Goal: Transaction & Acquisition: Purchase product/service

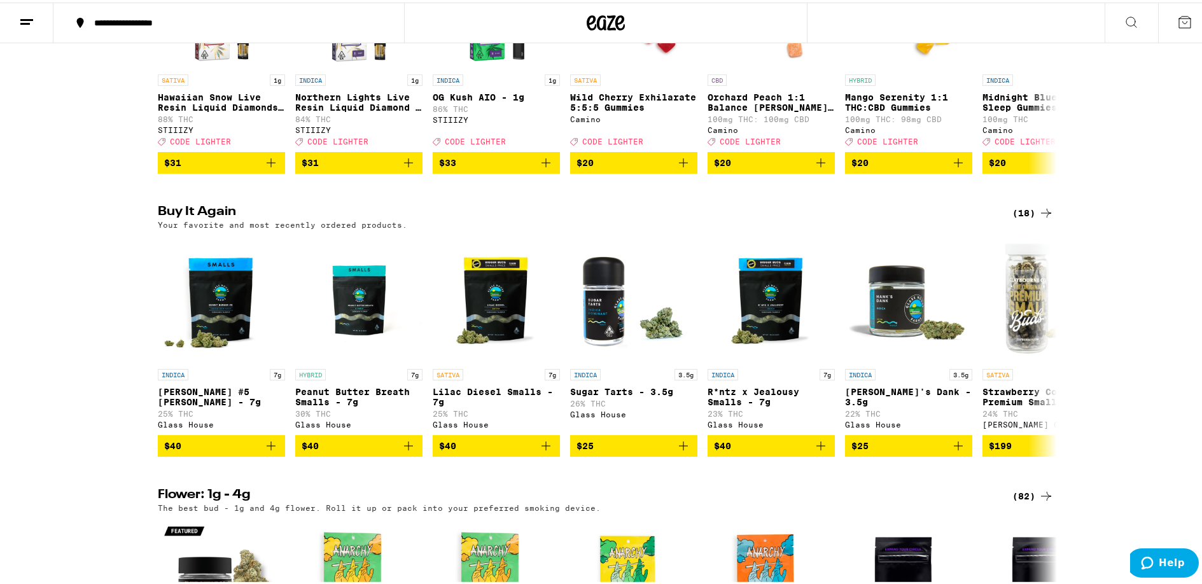
scroll to position [254, 0]
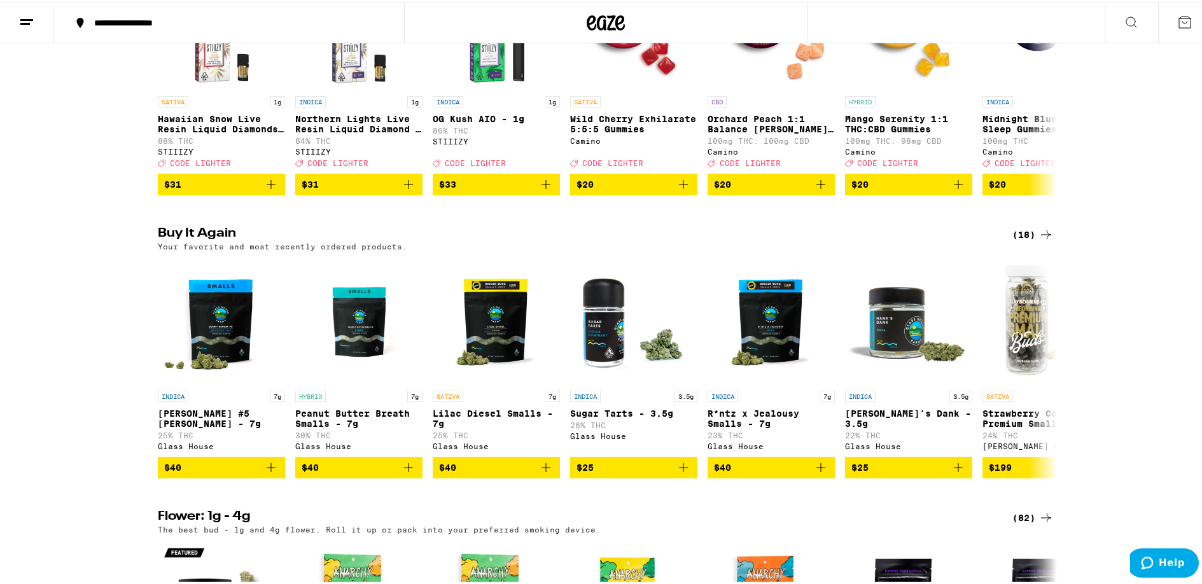
click at [1044, 237] on icon at bounding box center [1045, 232] width 15 height 15
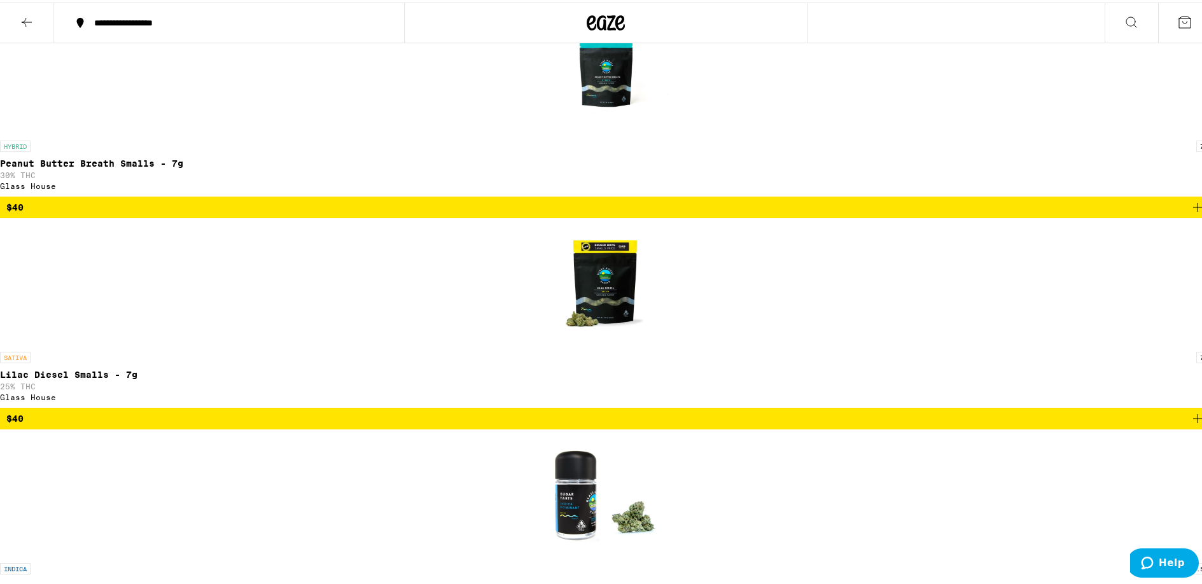
scroll to position [636, 0]
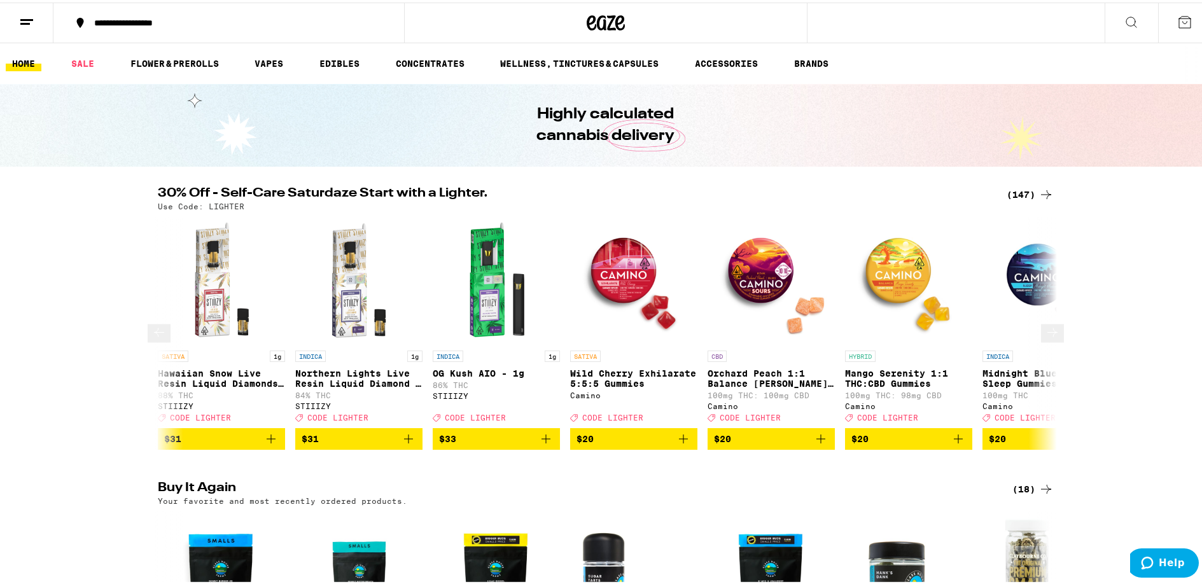
click at [1043, 326] on button at bounding box center [1052, 331] width 23 height 18
click at [1045, 334] on icon at bounding box center [1052, 330] width 15 height 15
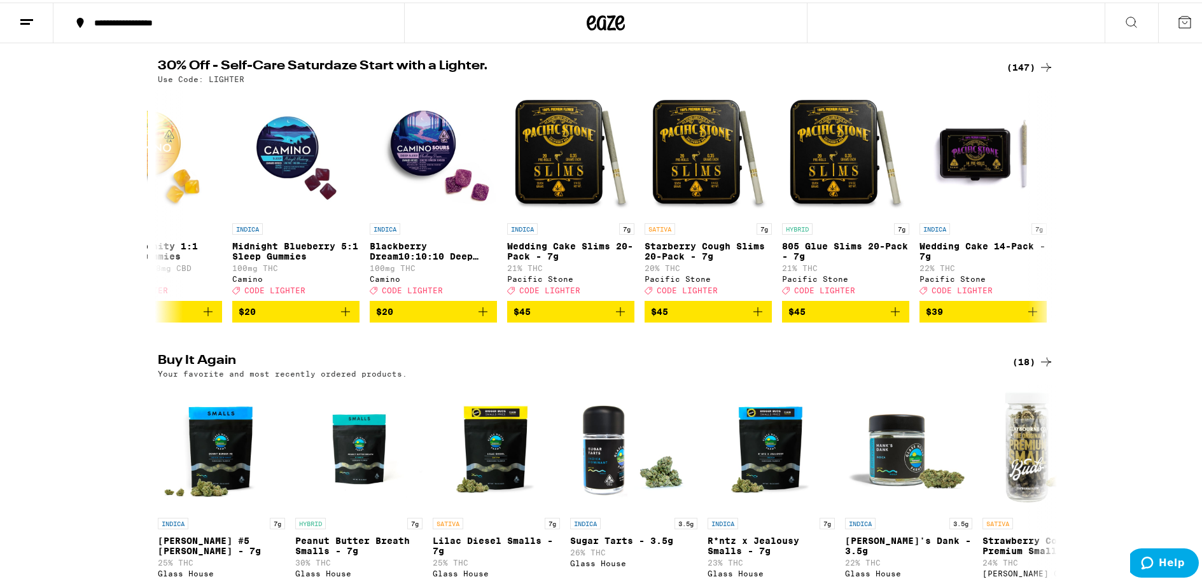
scroll to position [0, 757]
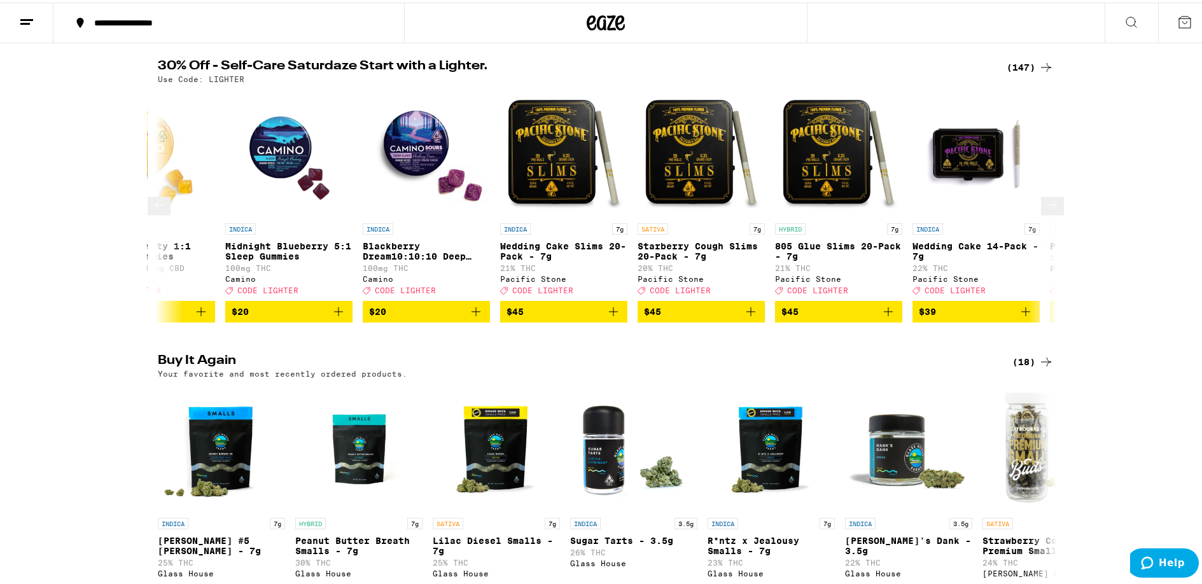
click at [1045, 205] on icon at bounding box center [1052, 202] width 15 height 15
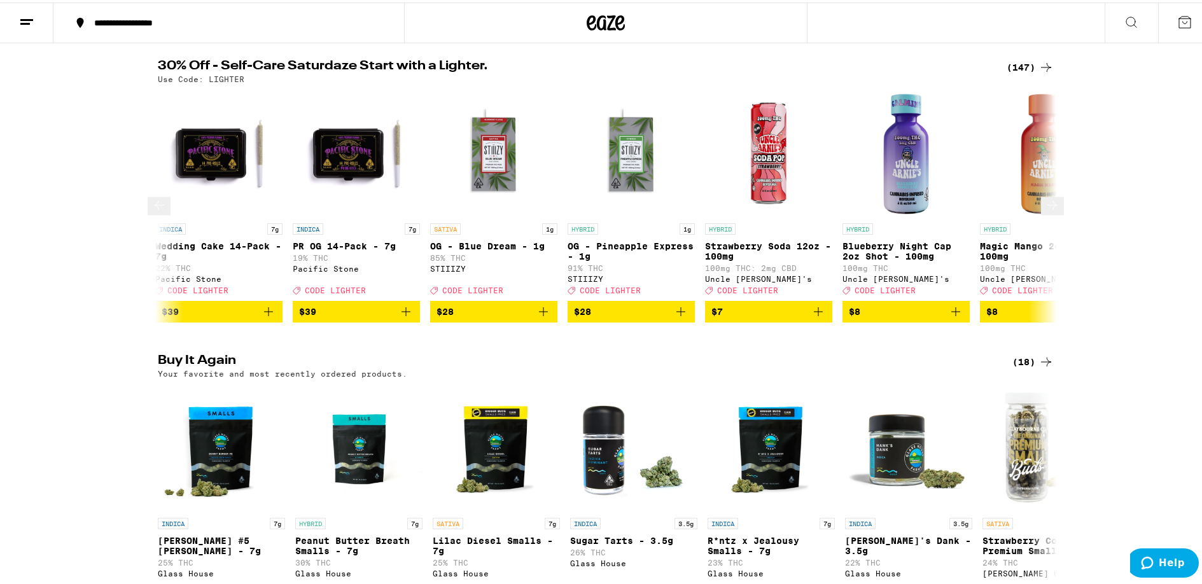
click at [1045, 205] on icon at bounding box center [1052, 202] width 15 height 15
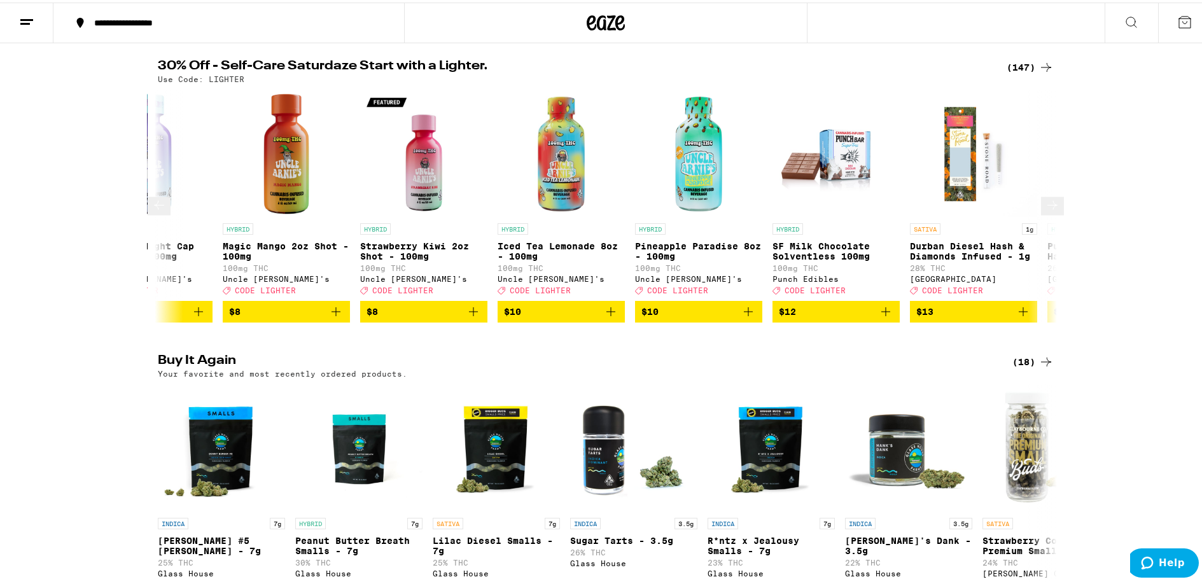
click at [1045, 205] on icon at bounding box center [1052, 202] width 15 height 15
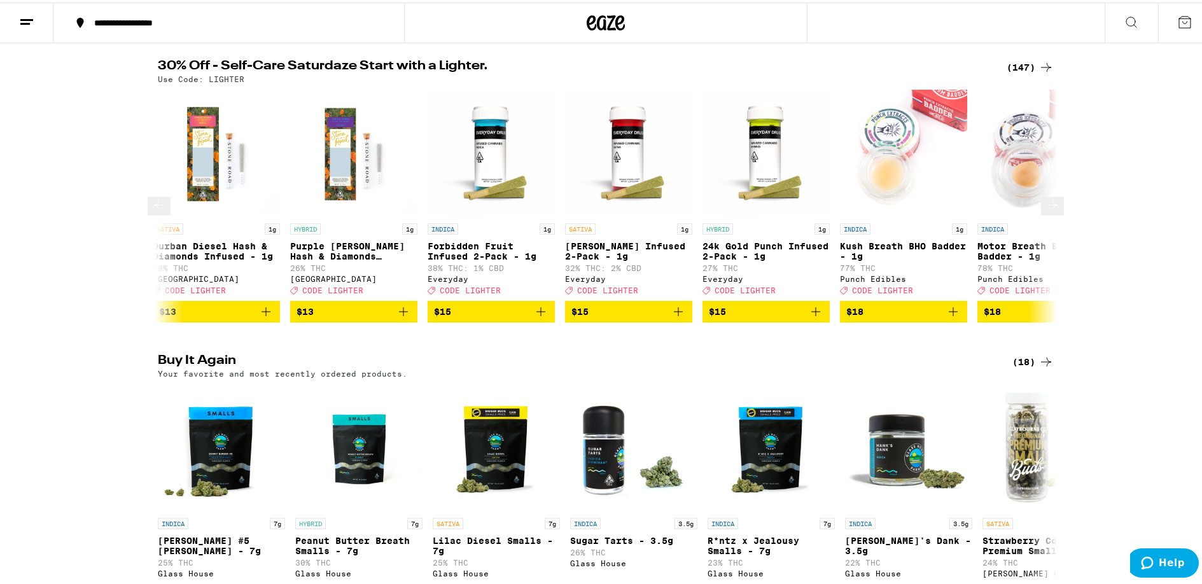
click at [1045, 205] on icon at bounding box center [1052, 202] width 15 height 15
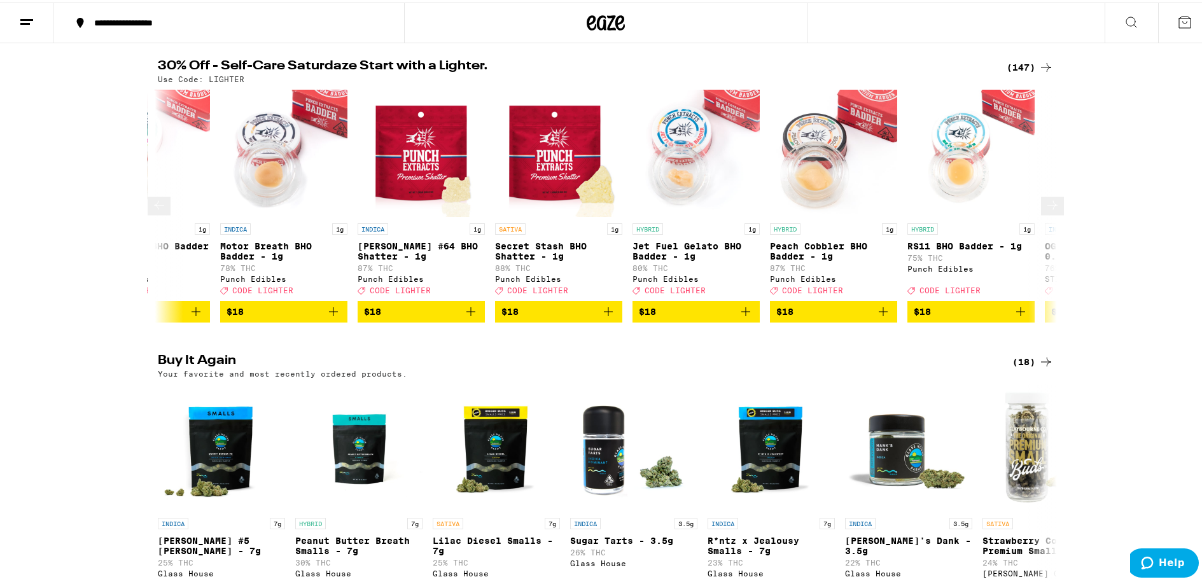
click at [1045, 205] on icon at bounding box center [1052, 202] width 15 height 15
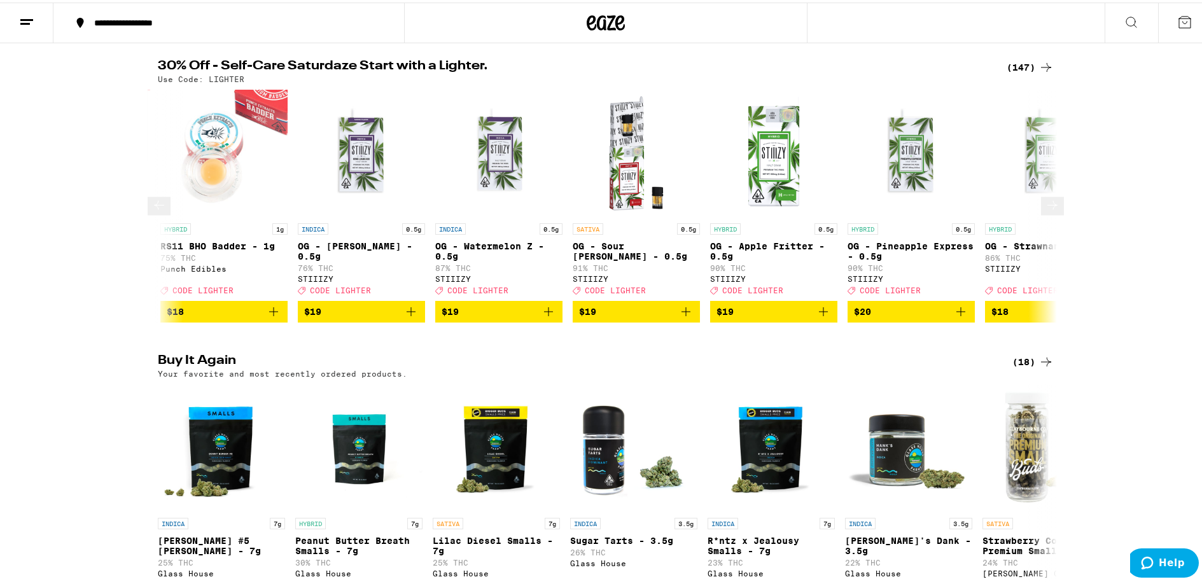
scroll to position [0, 4542]
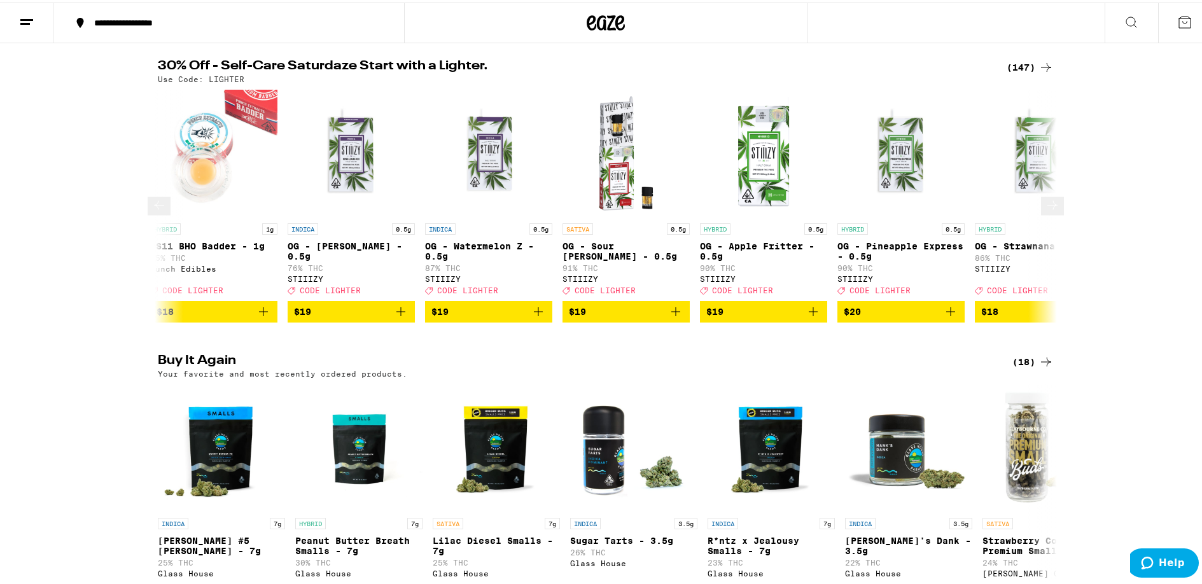
click at [157, 206] on icon at bounding box center [158, 202] width 15 height 15
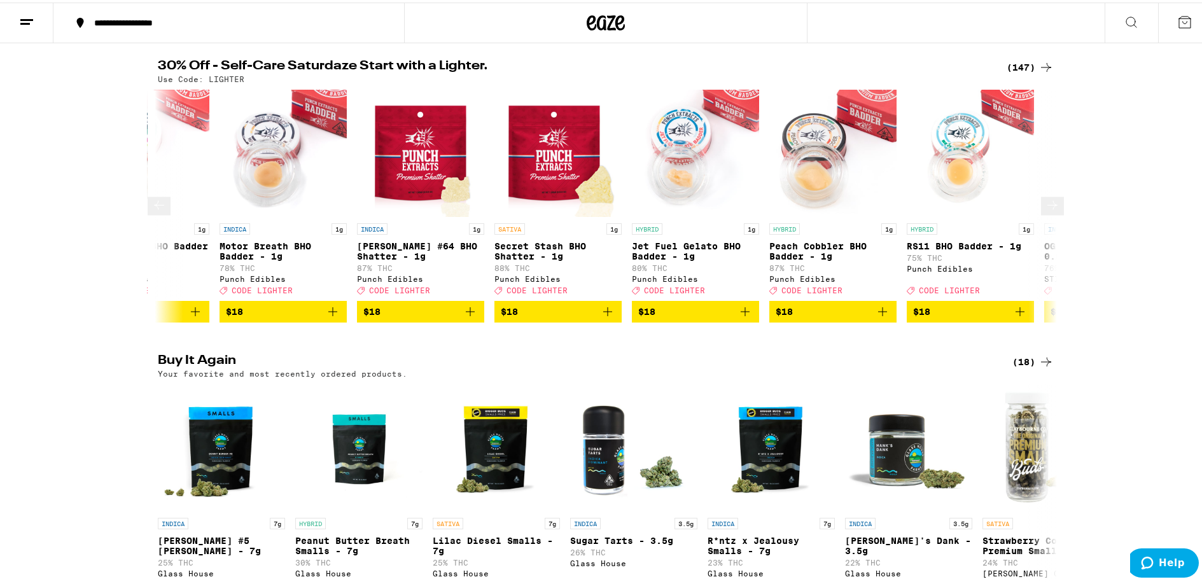
scroll to position [0, 3785]
click at [1045, 211] on icon at bounding box center [1052, 202] width 15 height 15
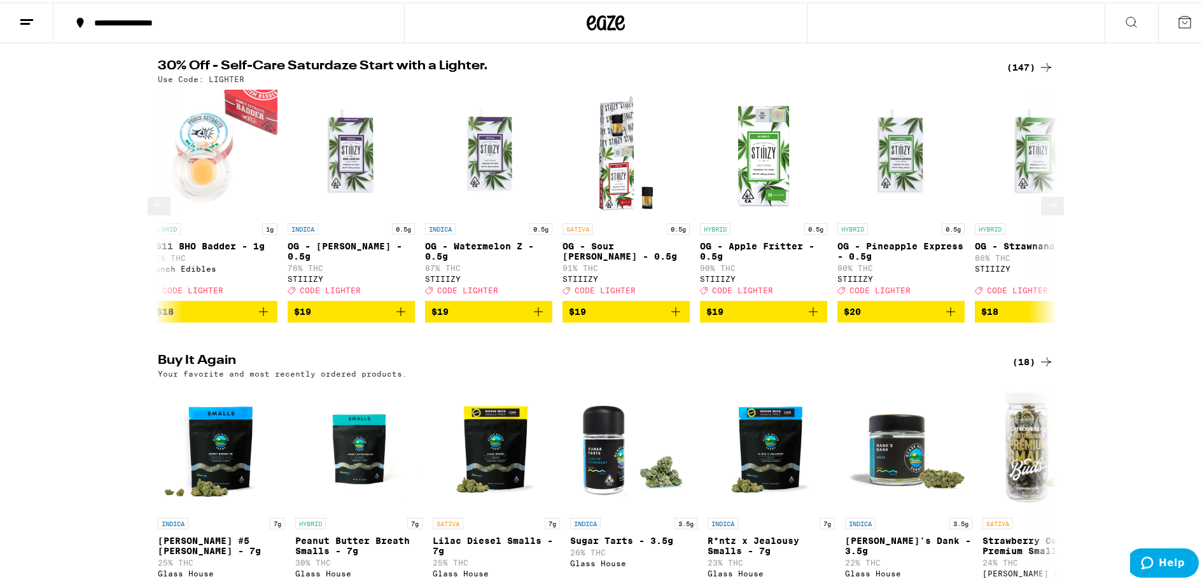
click at [1045, 211] on icon at bounding box center [1052, 202] width 15 height 15
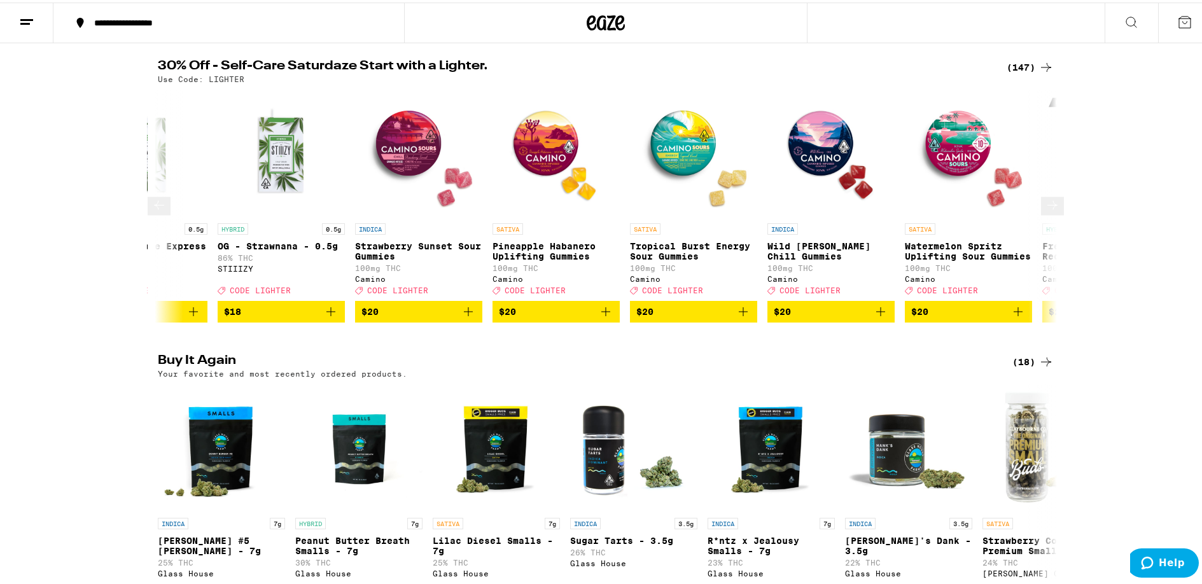
click at [1045, 211] on icon at bounding box center [1052, 202] width 15 height 15
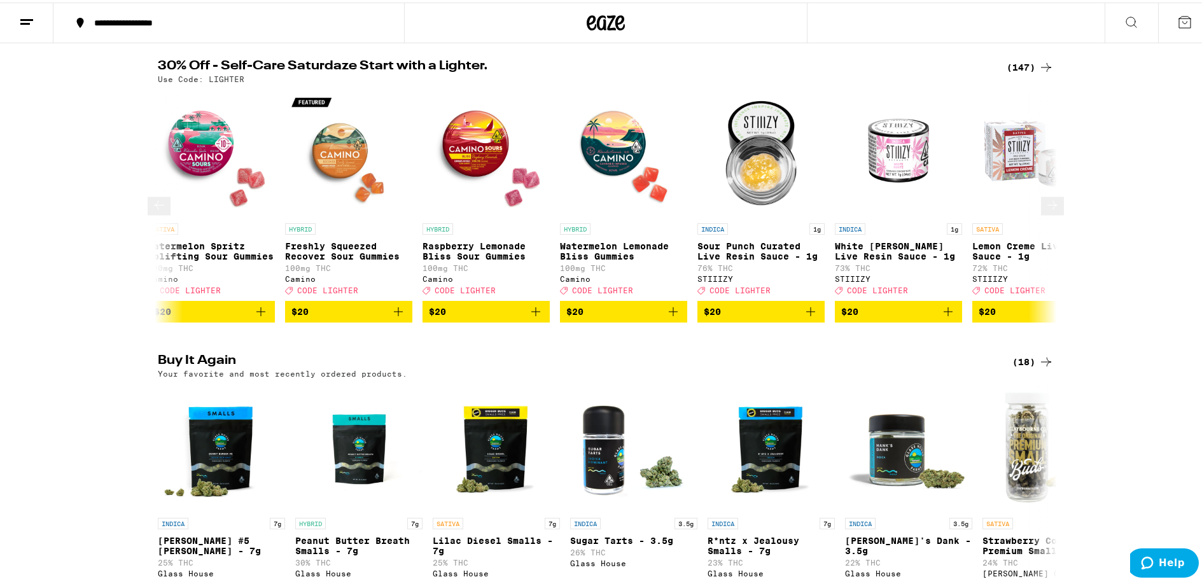
click at [1045, 211] on icon at bounding box center [1052, 202] width 15 height 15
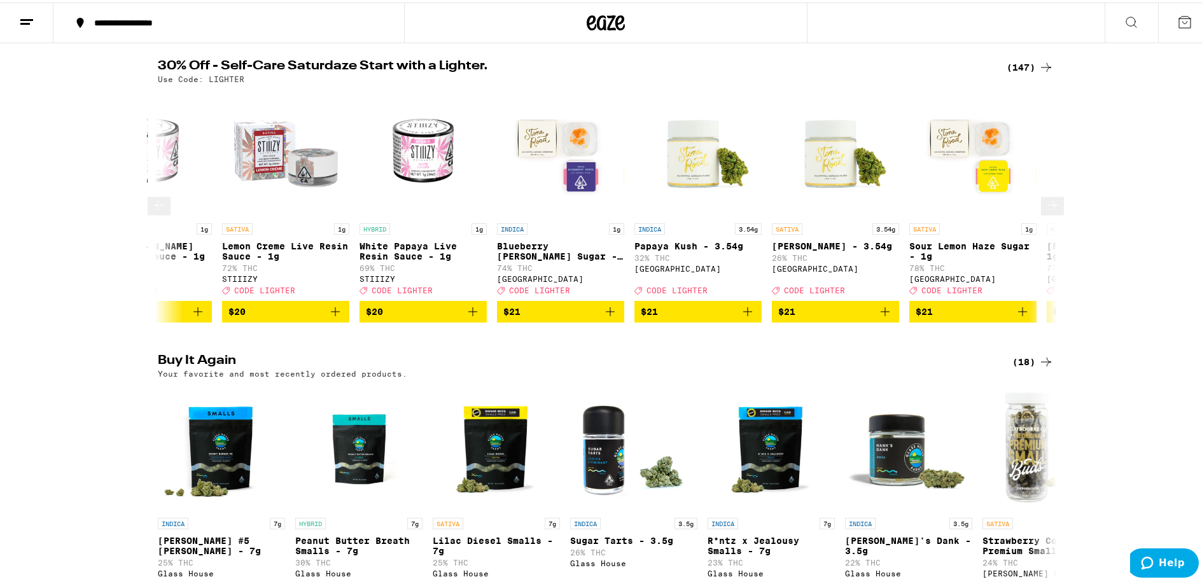
scroll to position [0, 6814]
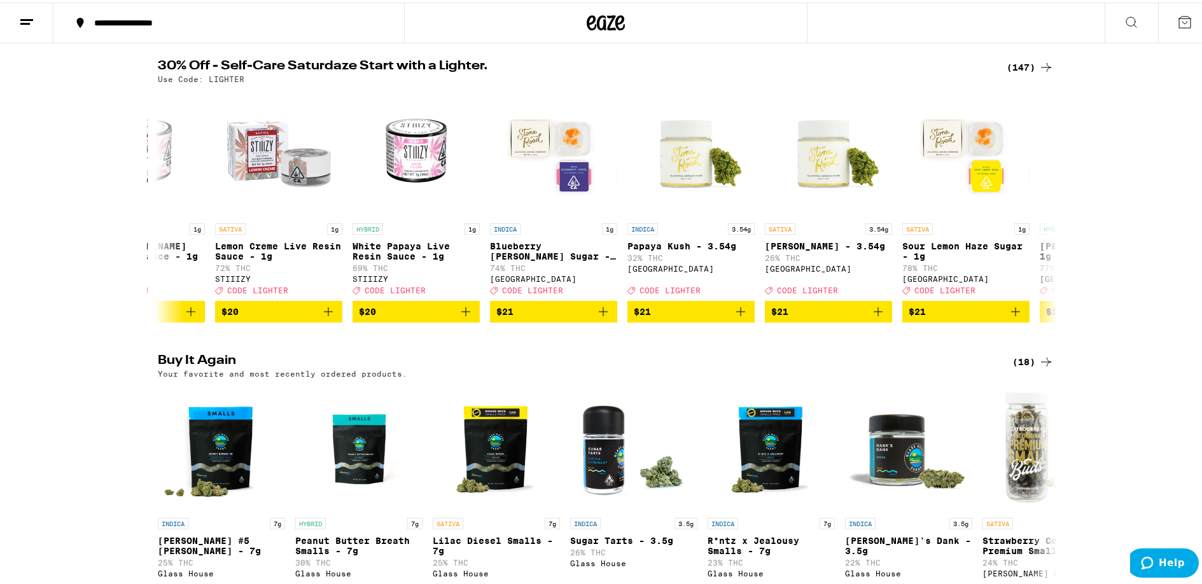
drag, startPoint x: 1045, startPoint y: 213, endPoint x: 1113, endPoint y: 160, distance: 86.7
click at [1113, 160] on div "30% Off - Self-Care Saturdaze Start with a Lighter. (147) Use Code: LIGHTER SAT…" at bounding box center [605, 188] width 1211 height 263
click at [1045, 211] on icon at bounding box center [1052, 202] width 15 height 15
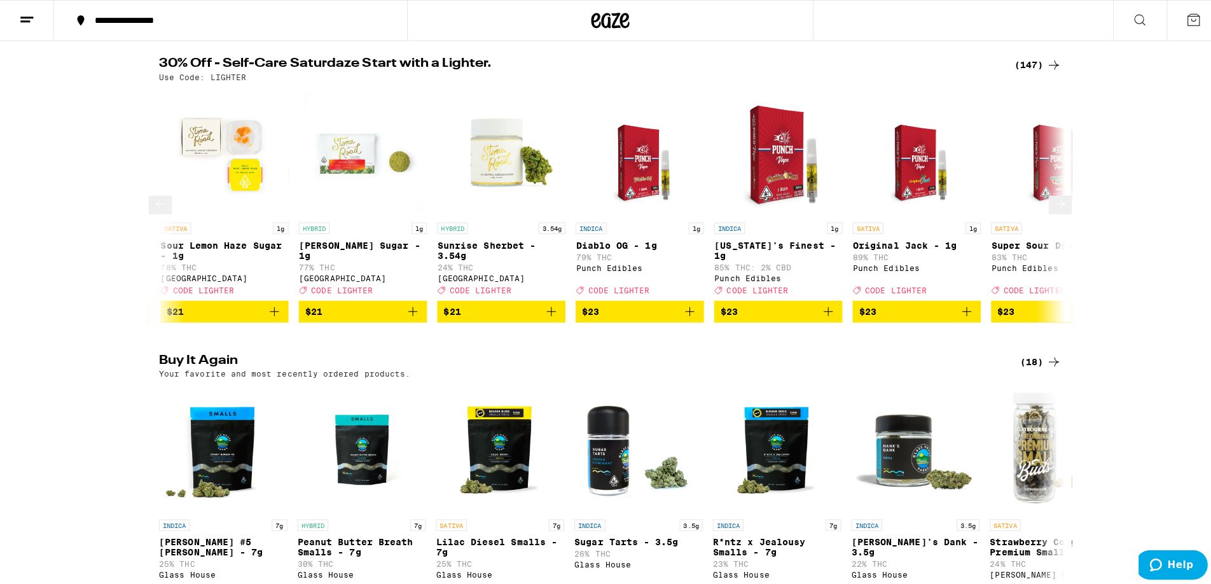
scroll to position [0, 7571]
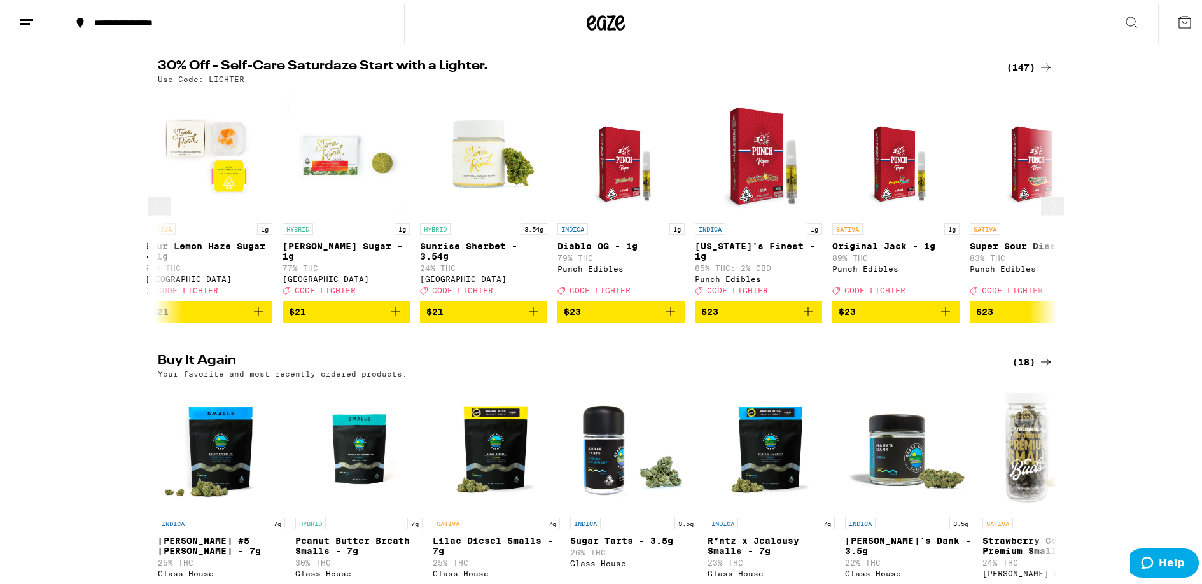
click at [449, 281] on div "[GEOGRAPHIC_DATA]" at bounding box center [483, 276] width 127 height 8
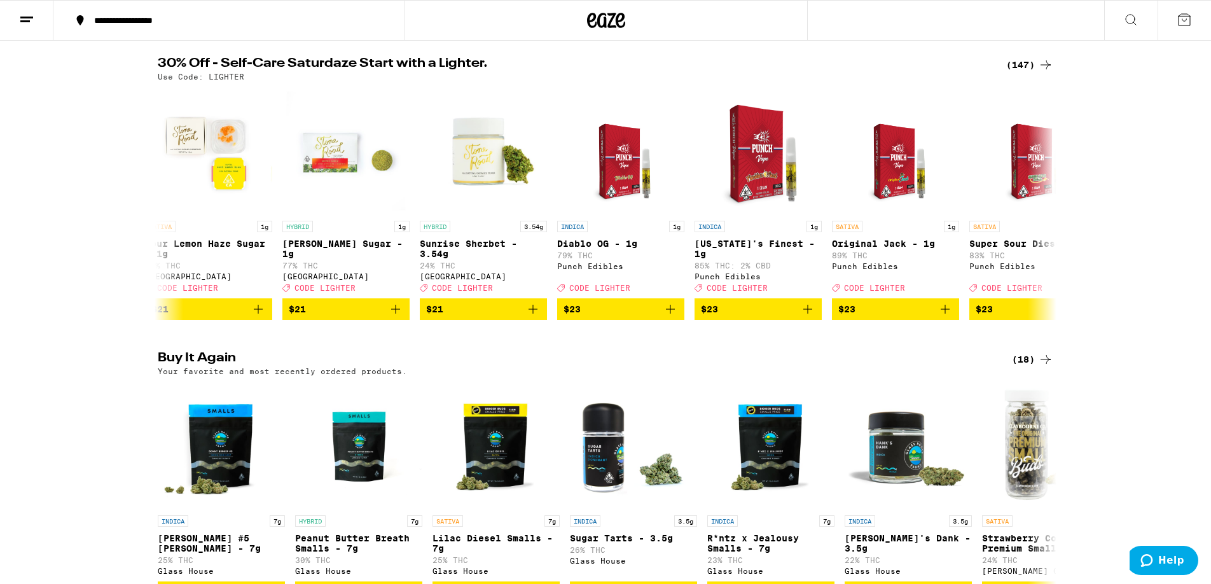
drag, startPoint x: 449, startPoint y: 286, endPoint x: 212, endPoint y: 75, distance: 317.7
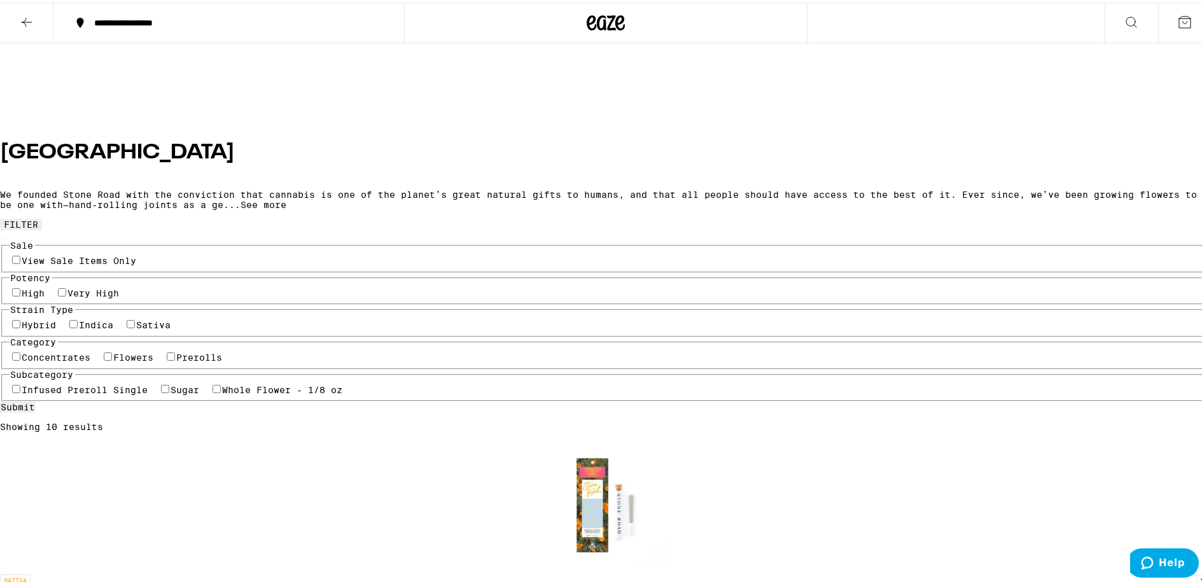
scroll to position [700, 0]
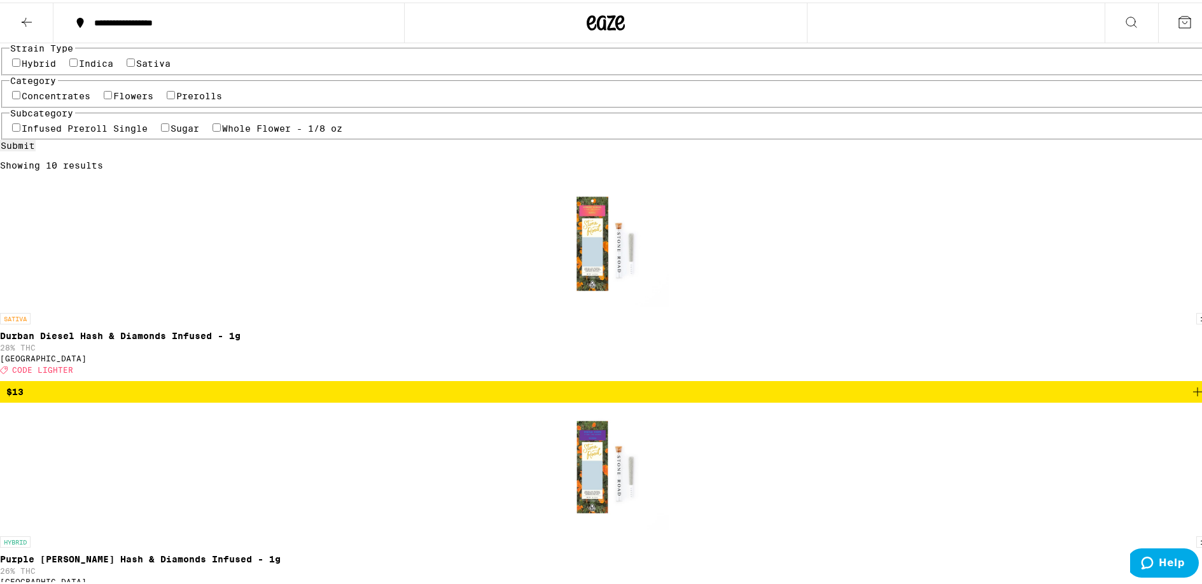
scroll to position [127, 0]
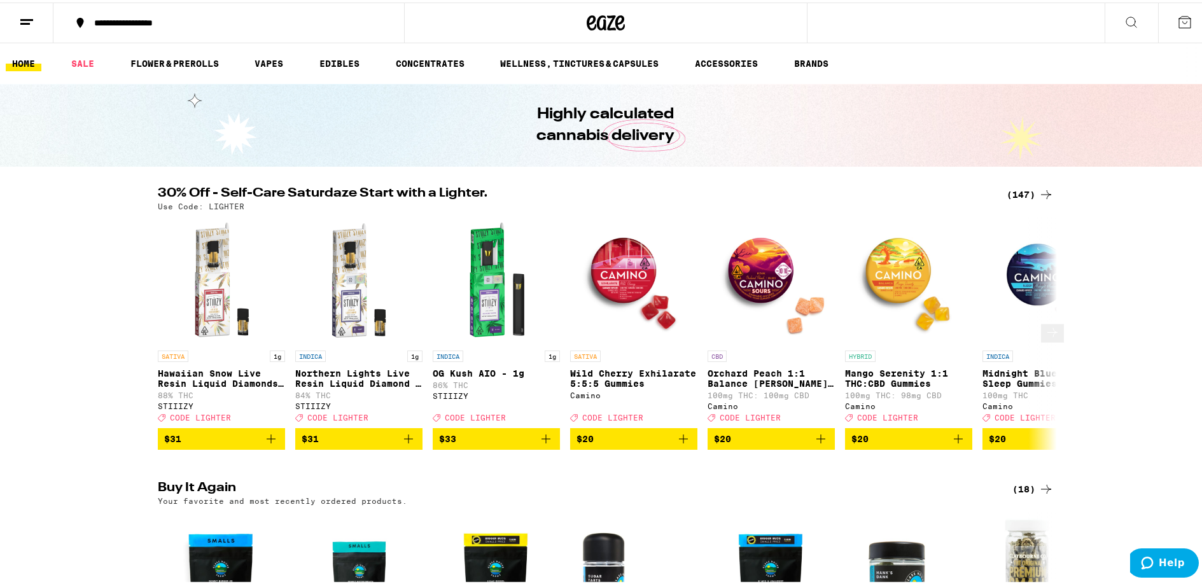
click at [1041, 340] on button at bounding box center [1052, 331] width 23 height 18
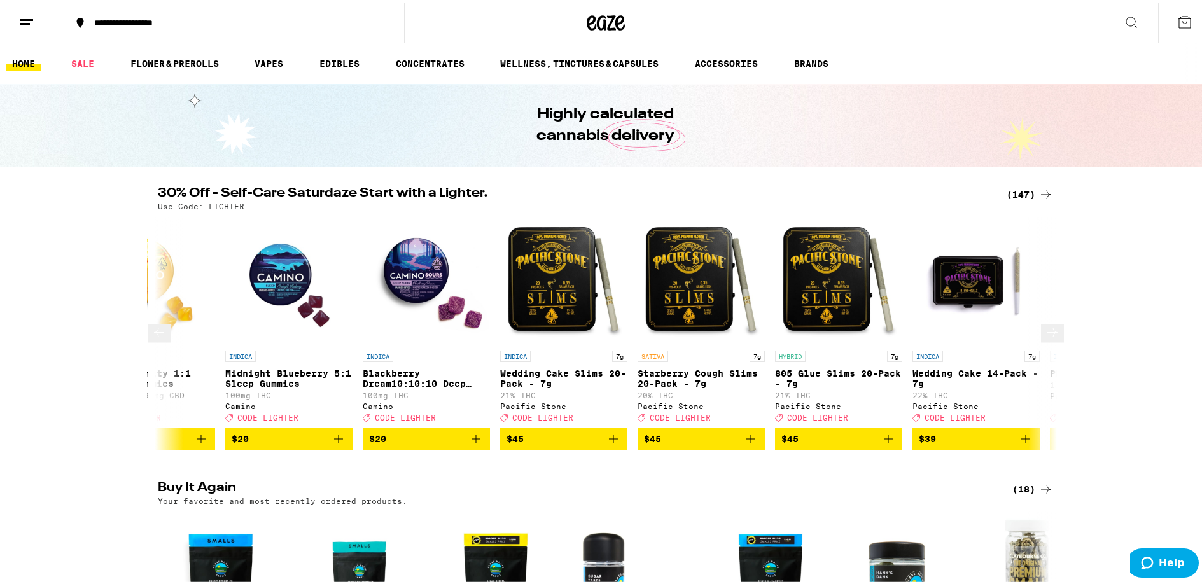
click at [1041, 340] on button at bounding box center [1052, 331] width 23 height 18
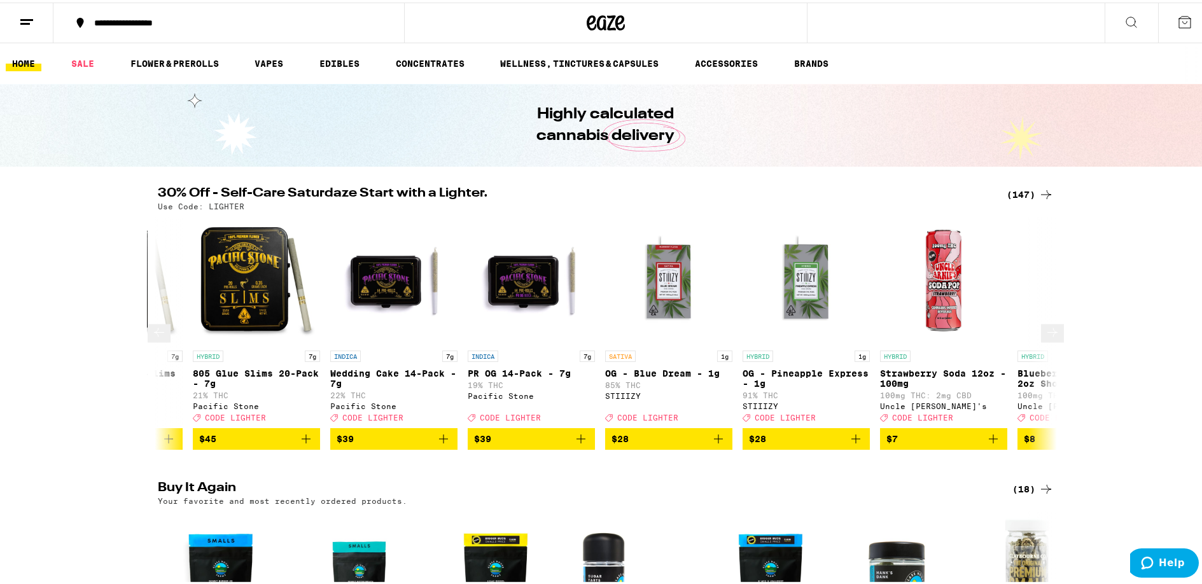
click at [1041, 340] on button at bounding box center [1052, 331] width 23 height 18
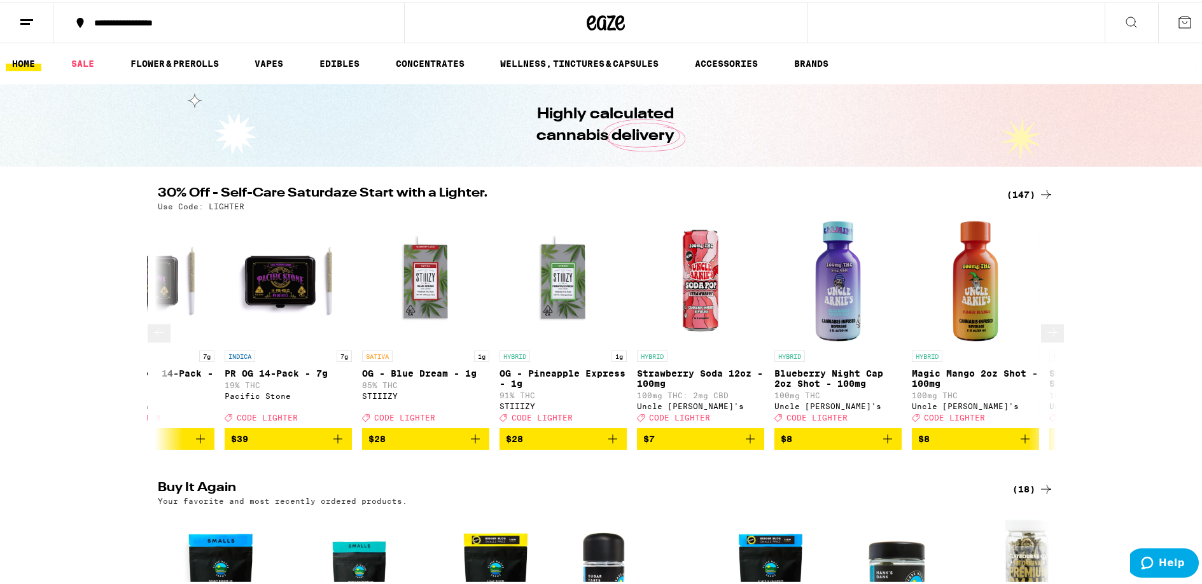
click at [1041, 340] on button at bounding box center [1052, 331] width 23 height 18
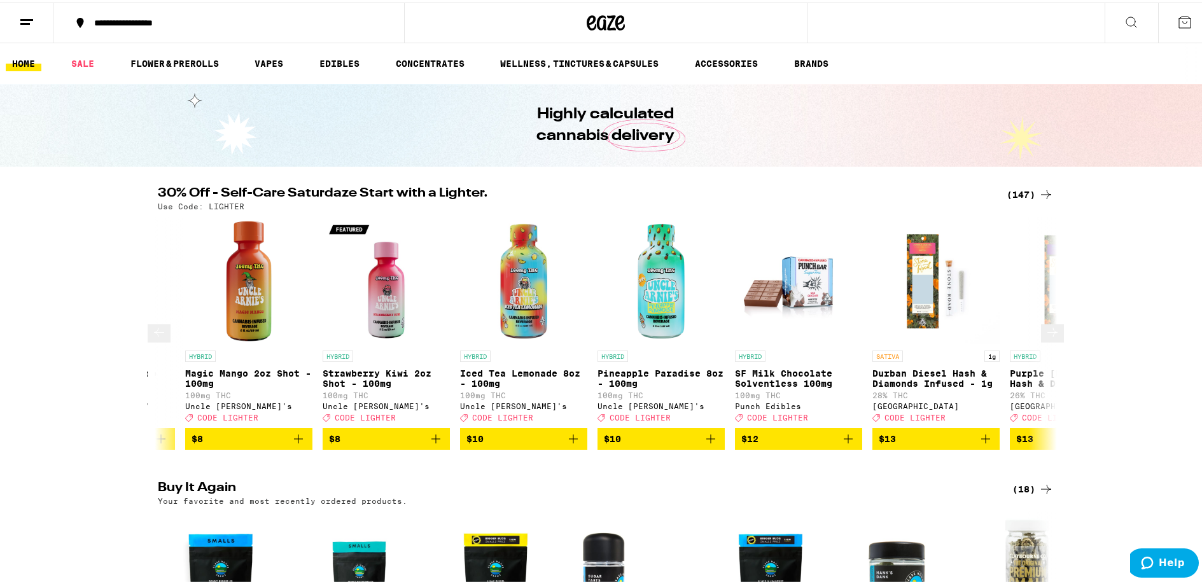
click at [1041, 340] on button at bounding box center [1052, 331] width 23 height 18
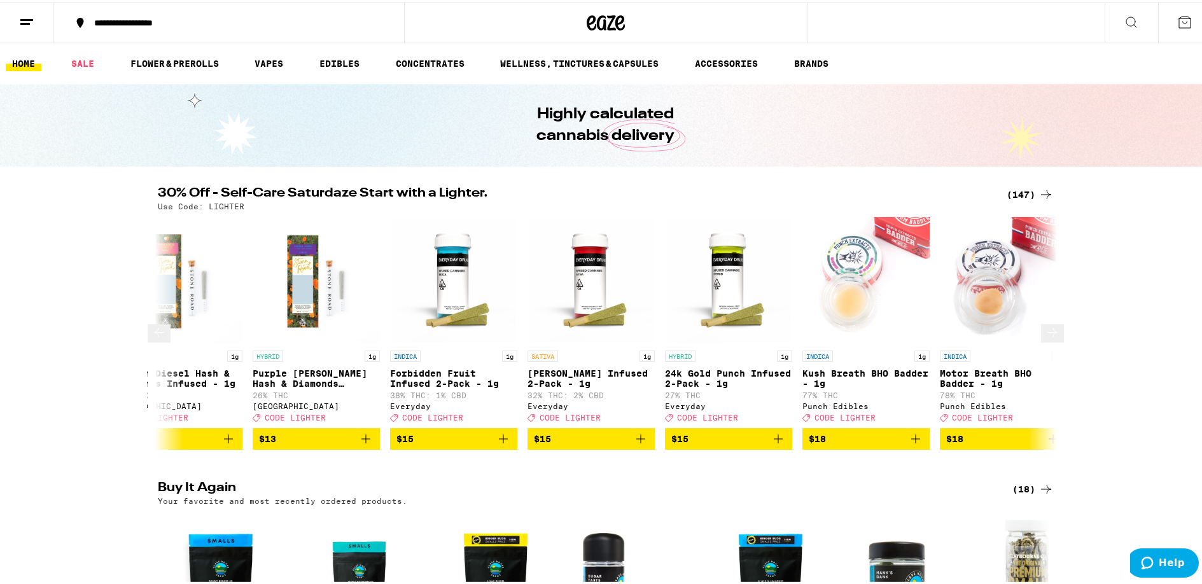
click at [1041, 340] on button at bounding box center [1052, 331] width 23 height 18
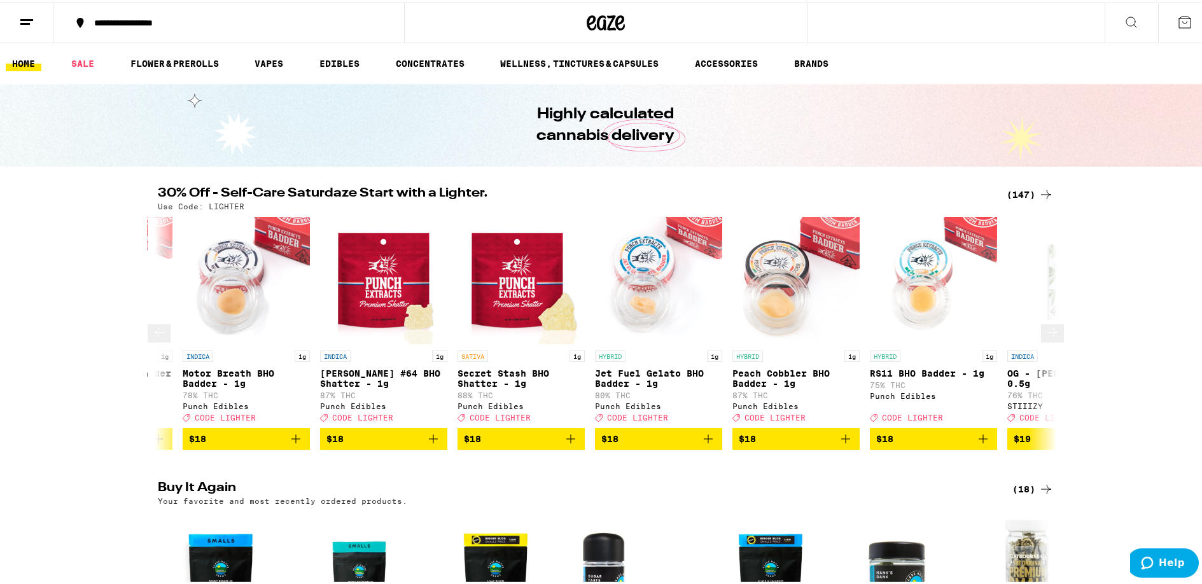
click at [1041, 340] on button at bounding box center [1052, 331] width 23 height 18
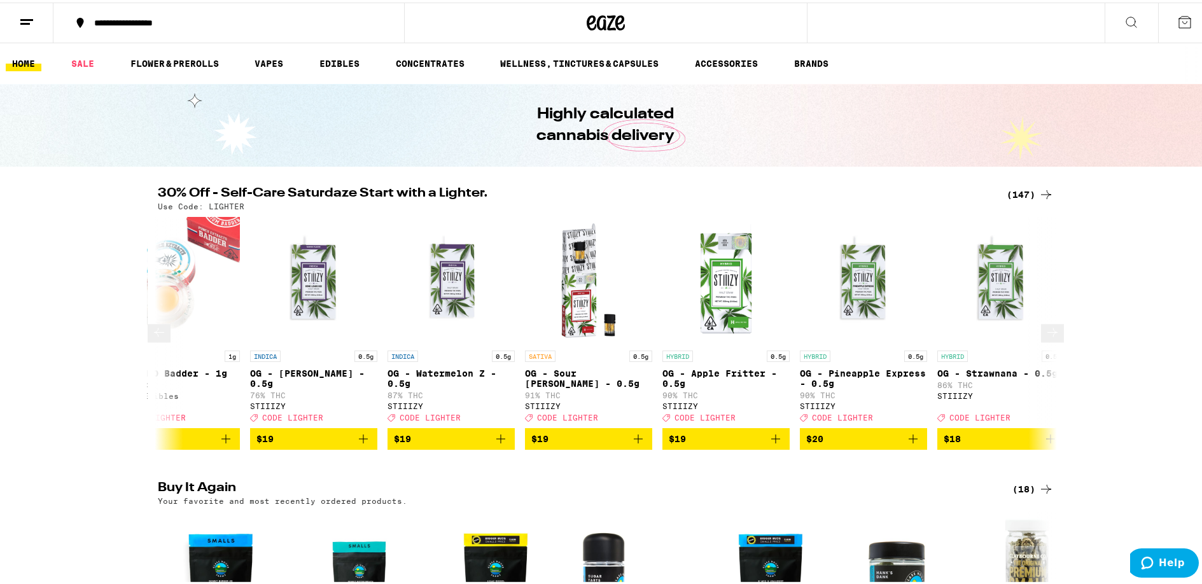
click at [1041, 340] on button at bounding box center [1052, 331] width 23 height 18
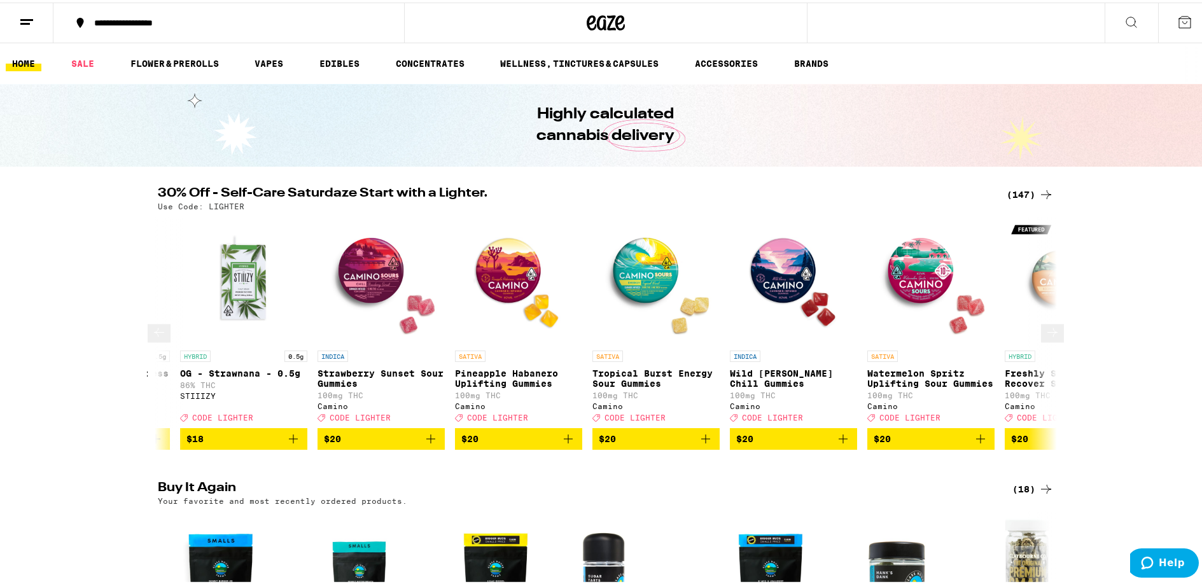
click at [1041, 340] on button at bounding box center [1052, 331] width 23 height 18
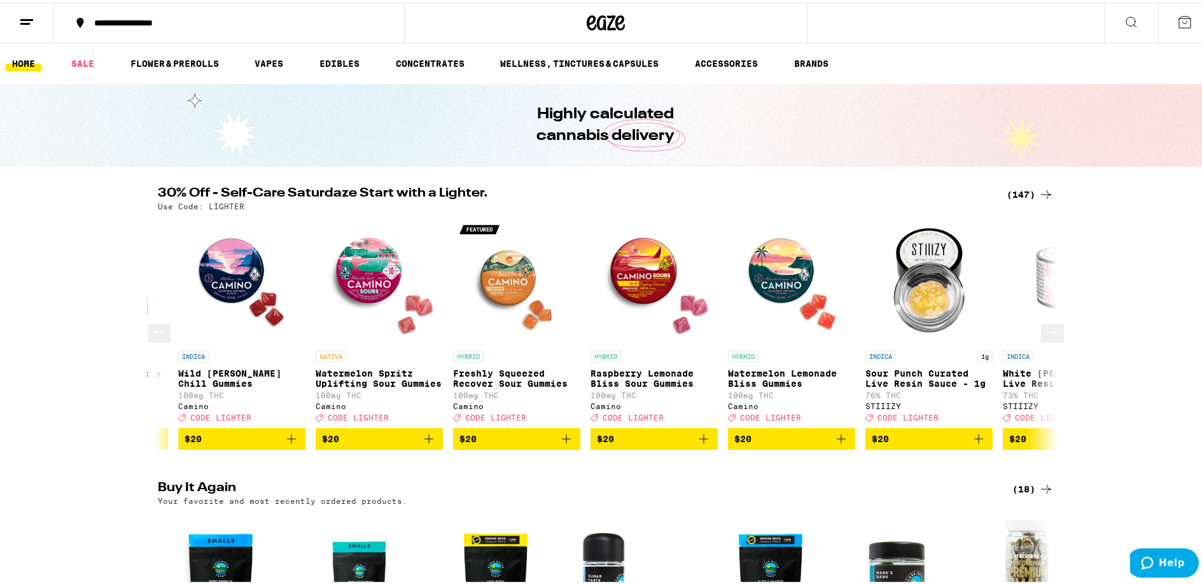
click at [1041, 340] on button at bounding box center [1052, 331] width 23 height 18
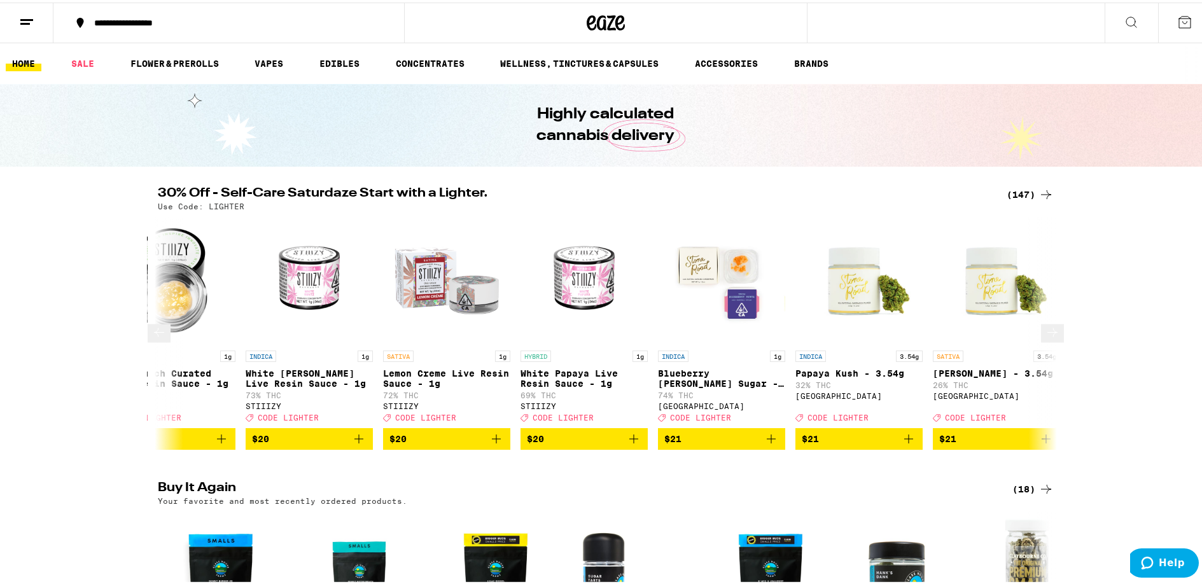
click at [1041, 340] on button at bounding box center [1052, 331] width 23 height 18
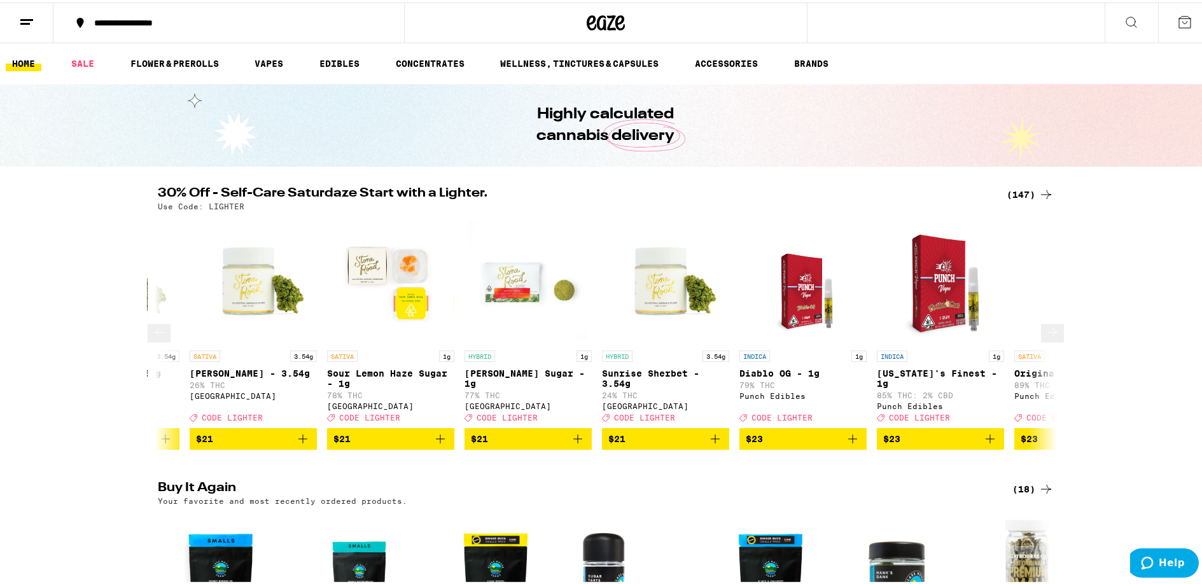
scroll to position [0, 7403]
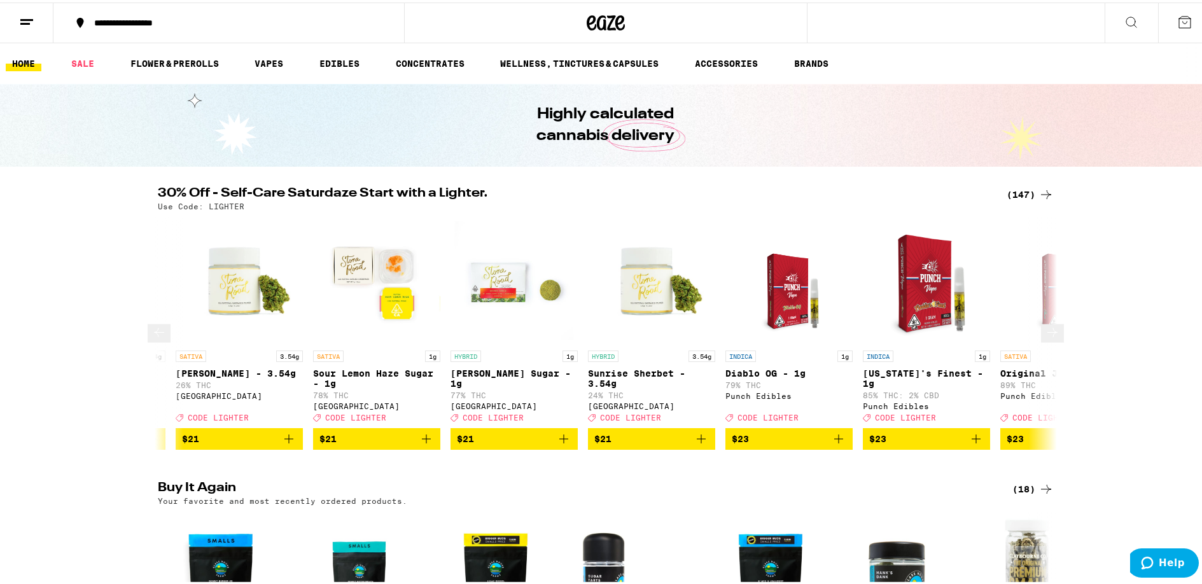
click at [1041, 340] on button at bounding box center [1052, 331] width 23 height 18
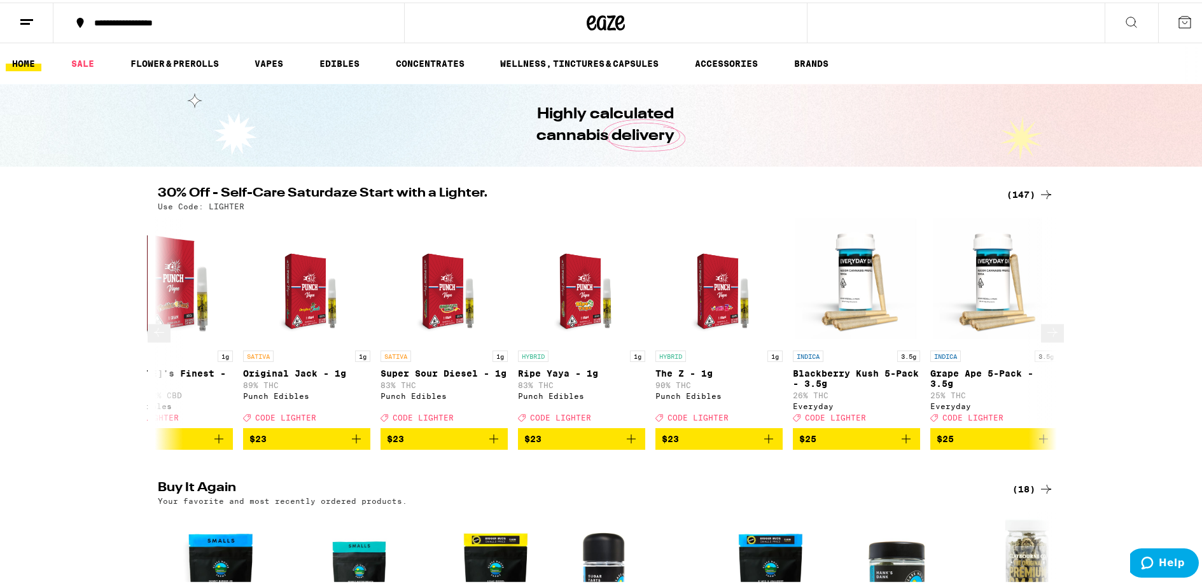
click at [1041, 340] on button at bounding box center [1052, 331] width 23 height 18
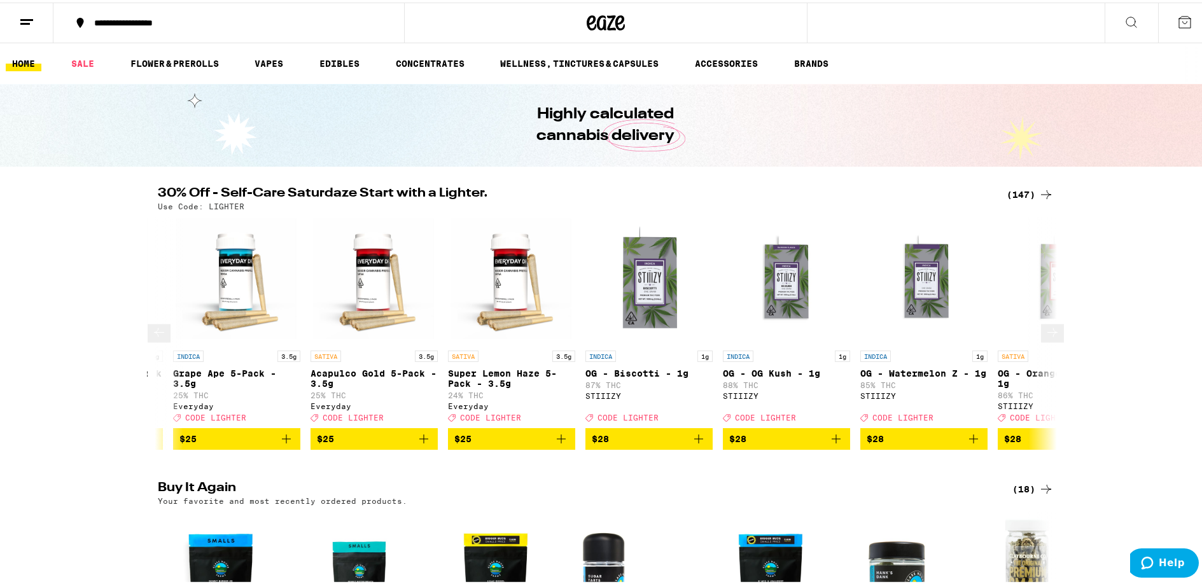
click at [1041, 340] on button at bounding box center [1052, 331] width 23 height 18
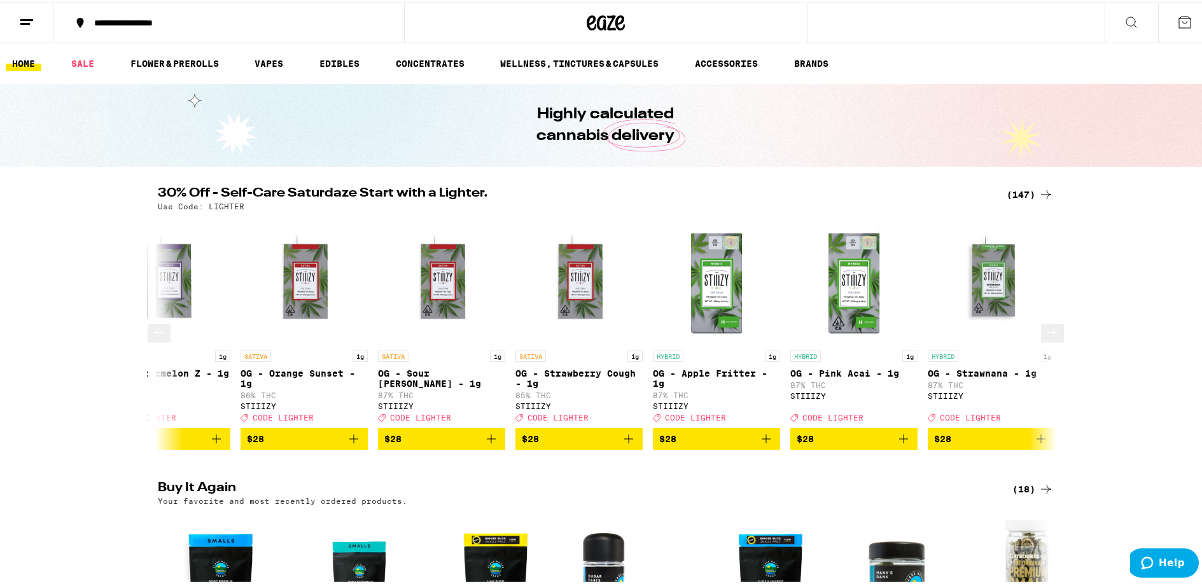
click at [1041, 340] on button at bounding box center [1052, 331] width 23 height 18
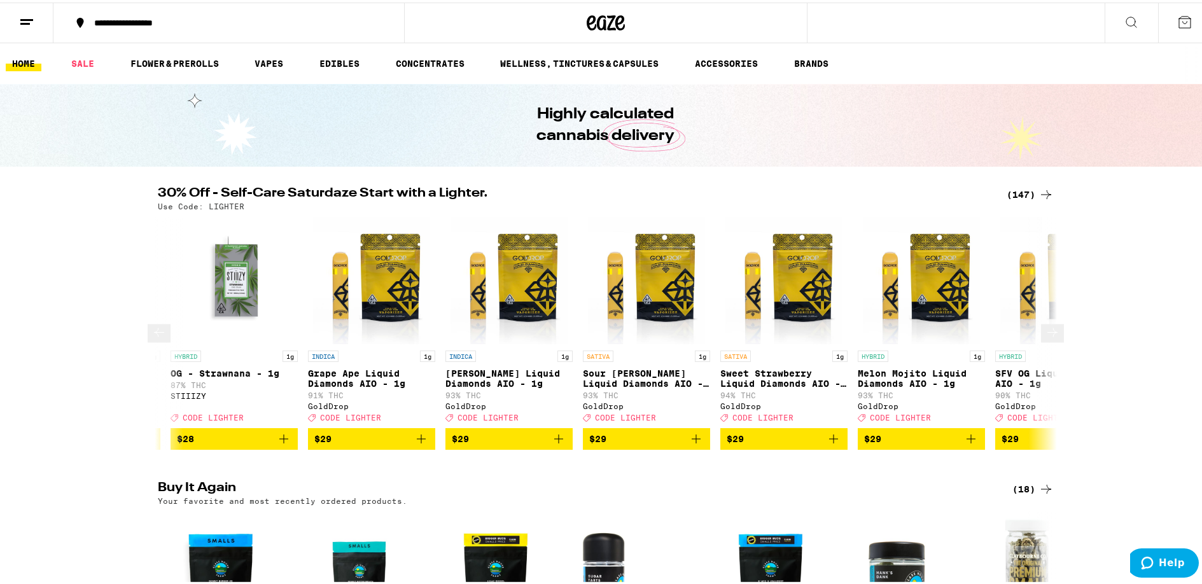
click at [1041, 340] on button at bounding box center [1052, 331] width 23 height 18
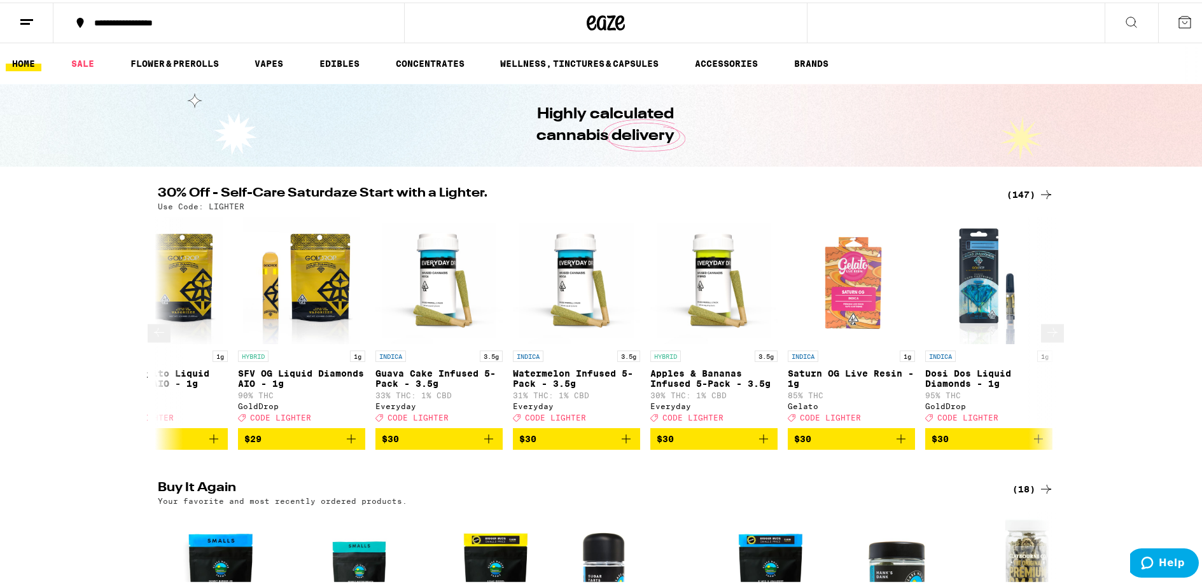
click at [1041, 340] on button at bounding box center [1052, 331] width 23 height 18
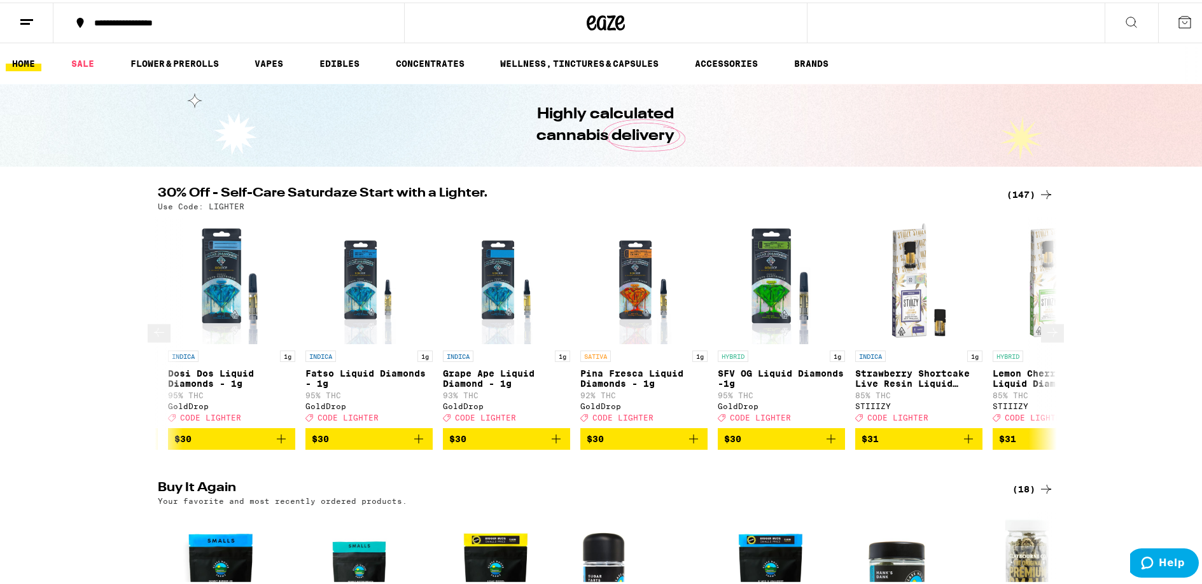
click at [1041, 340] on button at bounding box center [1052, 331] width 23 height 18
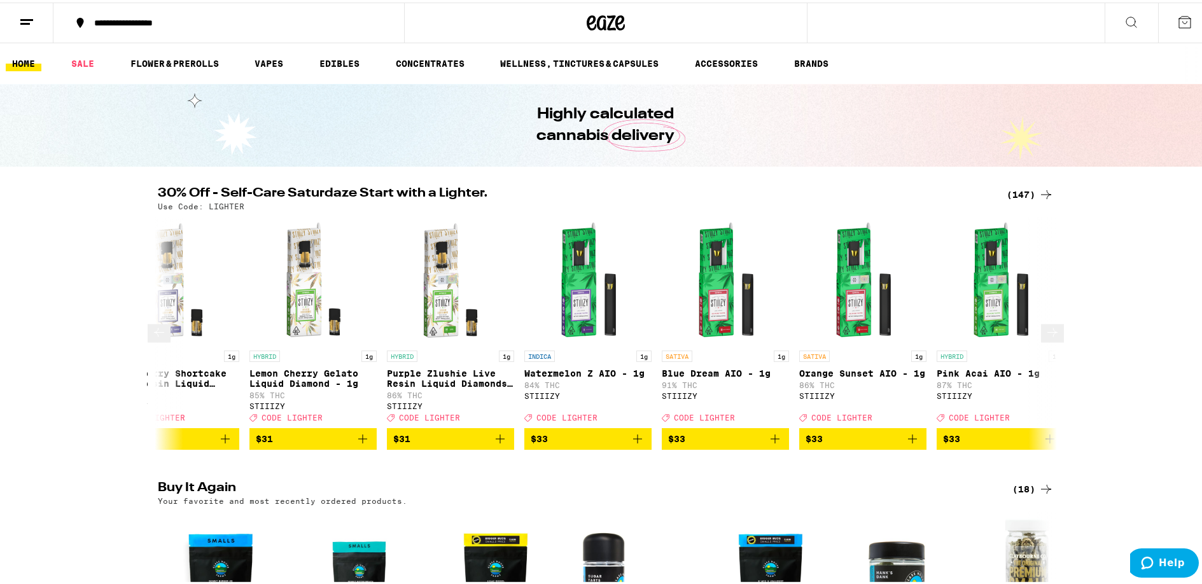
click at [1041, 340] on button at bounding box center [1052, 331] width 23 height 18
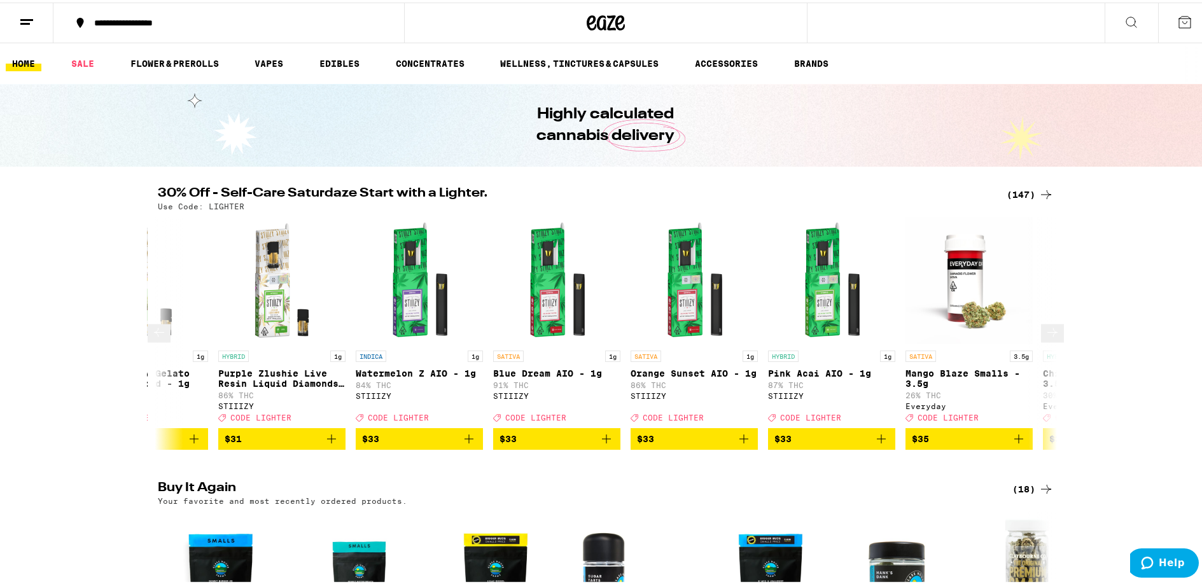
click at [1041, 340] on button at bounding box center [1052, 331] width 23 height 18
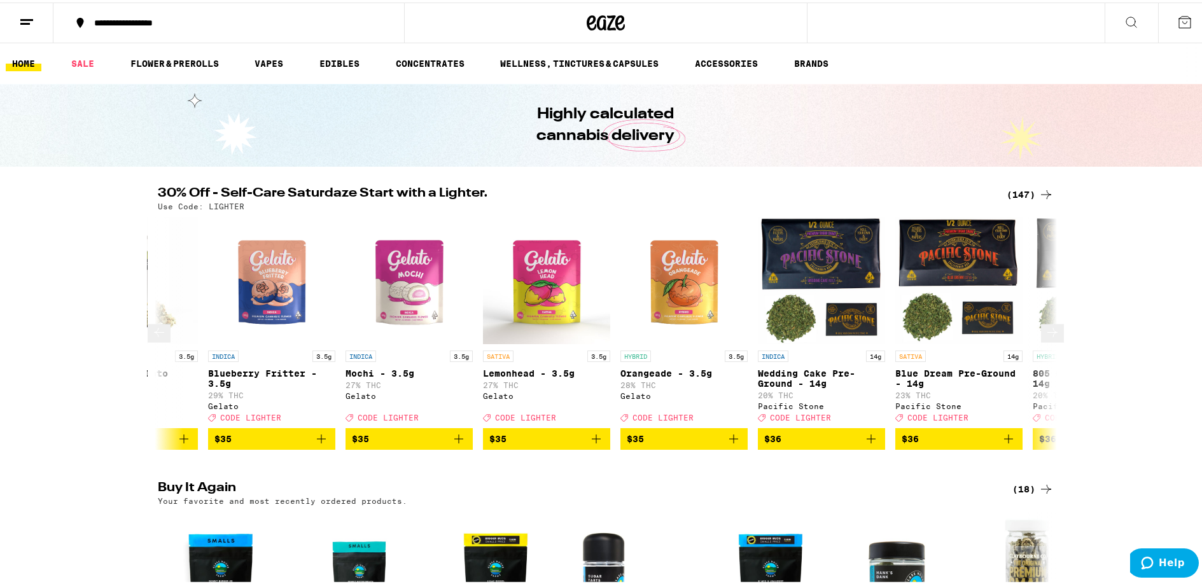
click at [1041, 340] on button at bounding box center [1052, 331] width 23 height 18
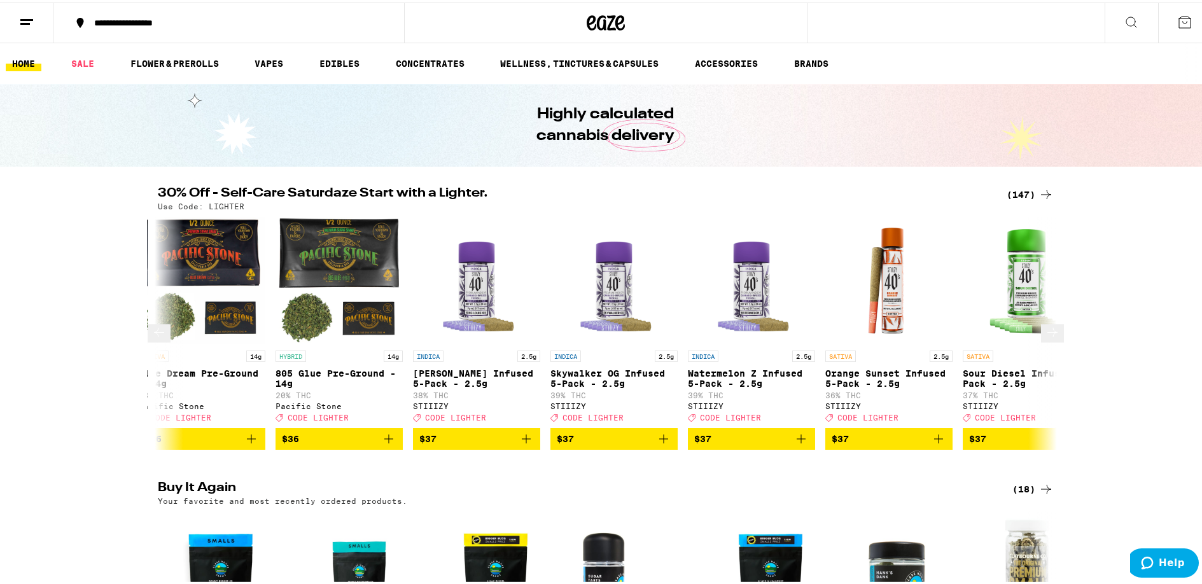
click at [1041, 340] on button at bounding box center [1052, 331] width 23 height 18
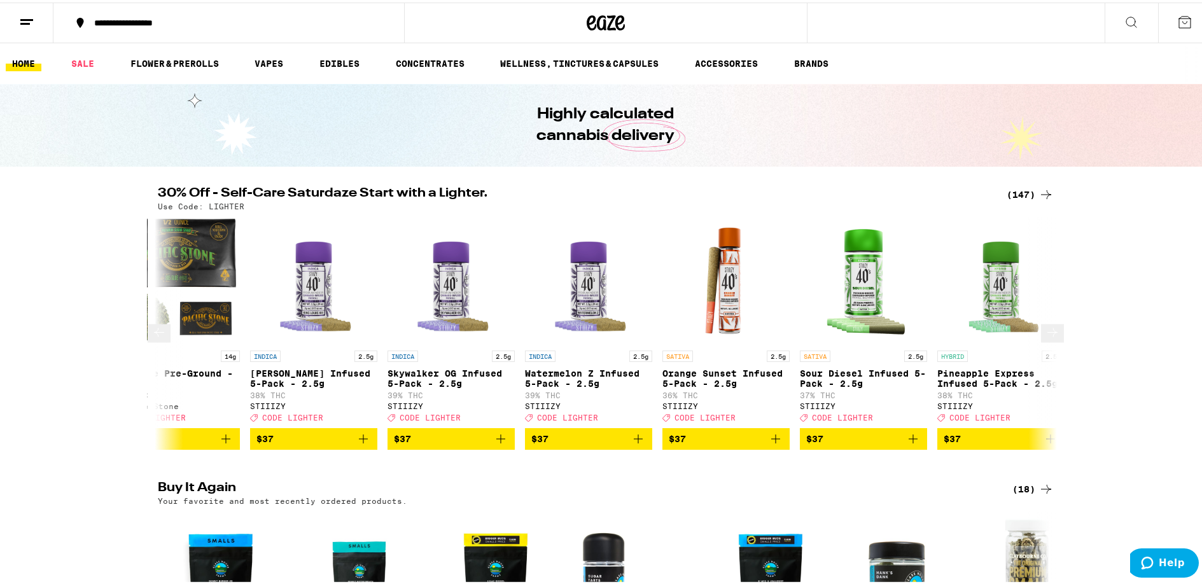
click at [1041, 340] on button at bounding box center [1052, 331] width 23 height 18
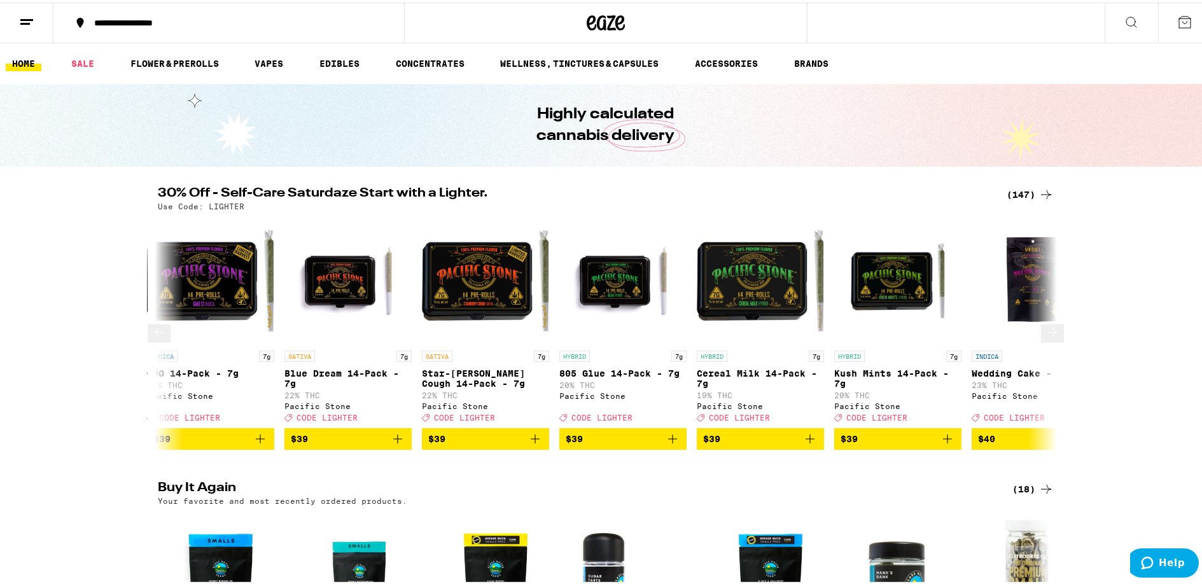
click at [1041, 340] on button at bounding box center [1052, 331] width 23 height 18
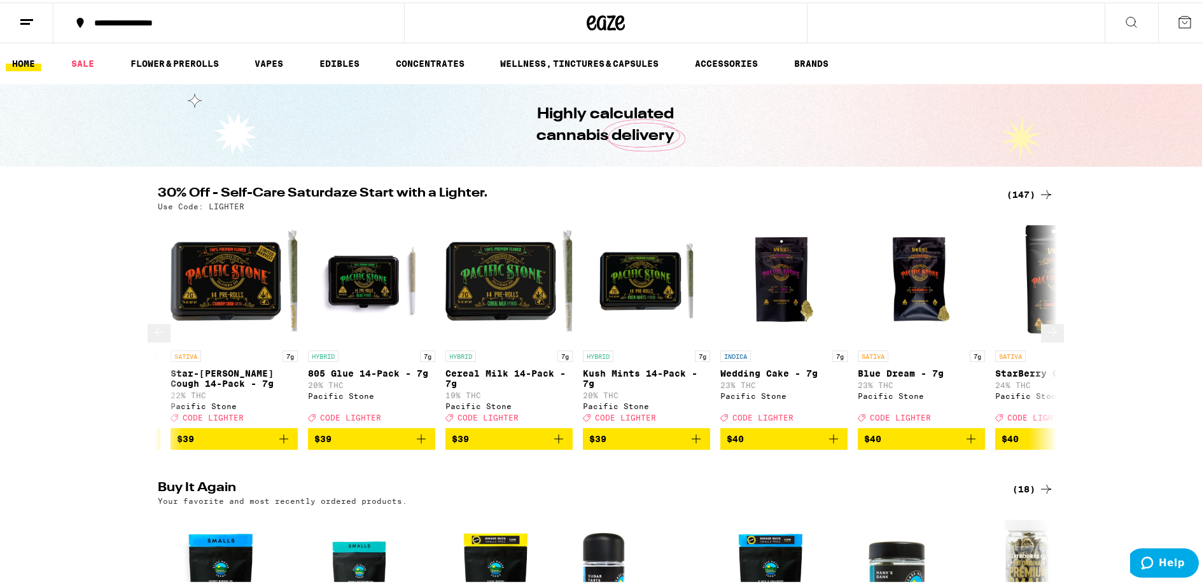
click at [1041, 340] on button at bounding box center [1052, 331] width 23 height 18
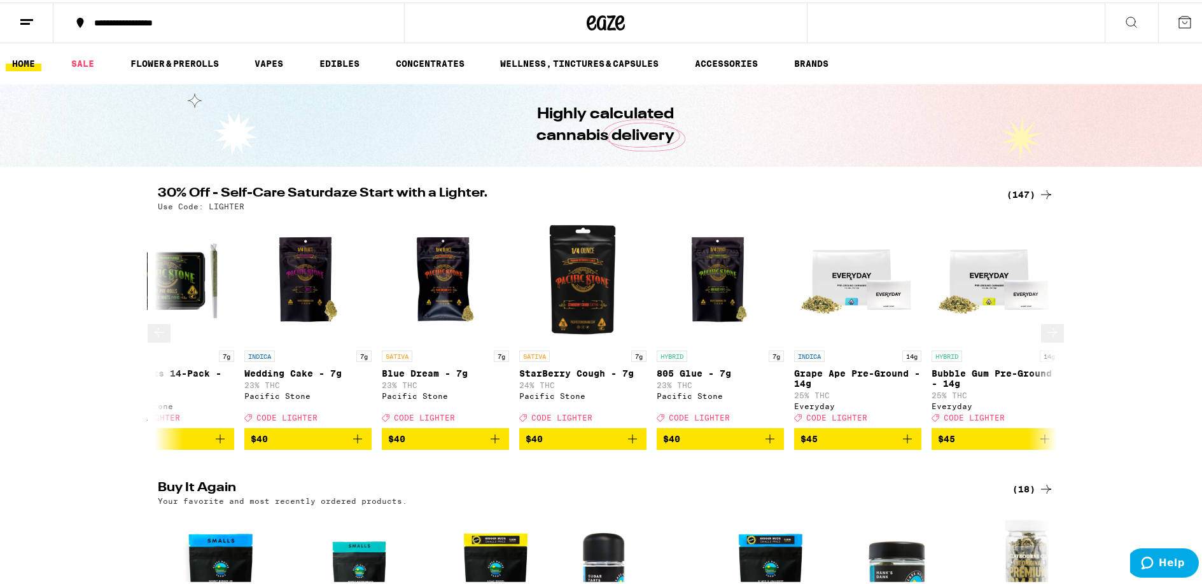
click at [1041, 340] on button at bounding box center [1052, 331] width 23 height 18
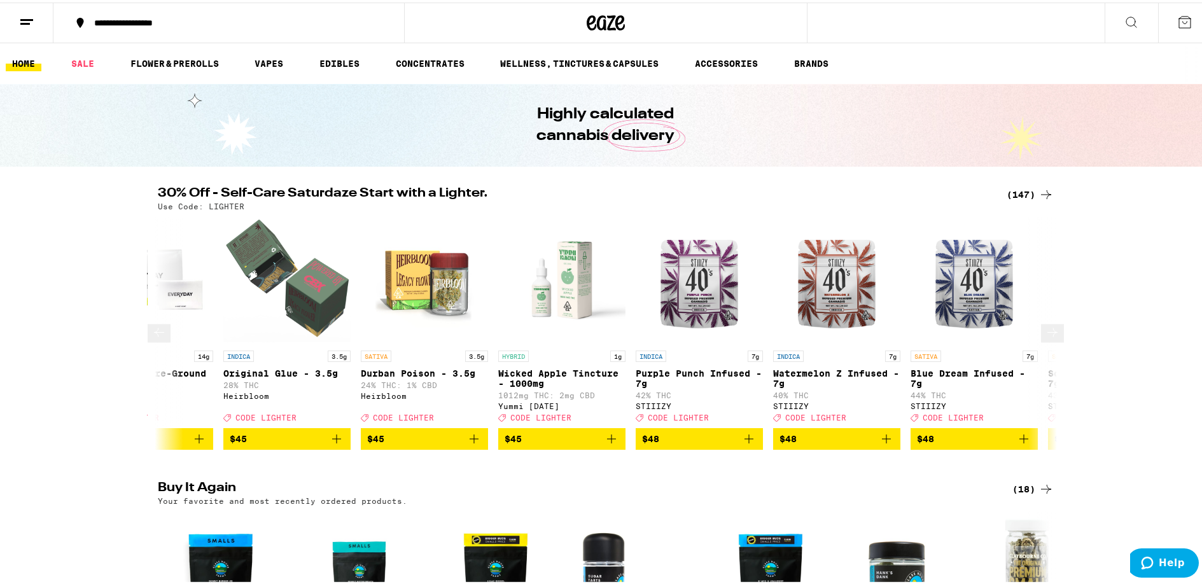
click at [1041, 340] on button at bounding box center [1052, 331] width 23 height 18
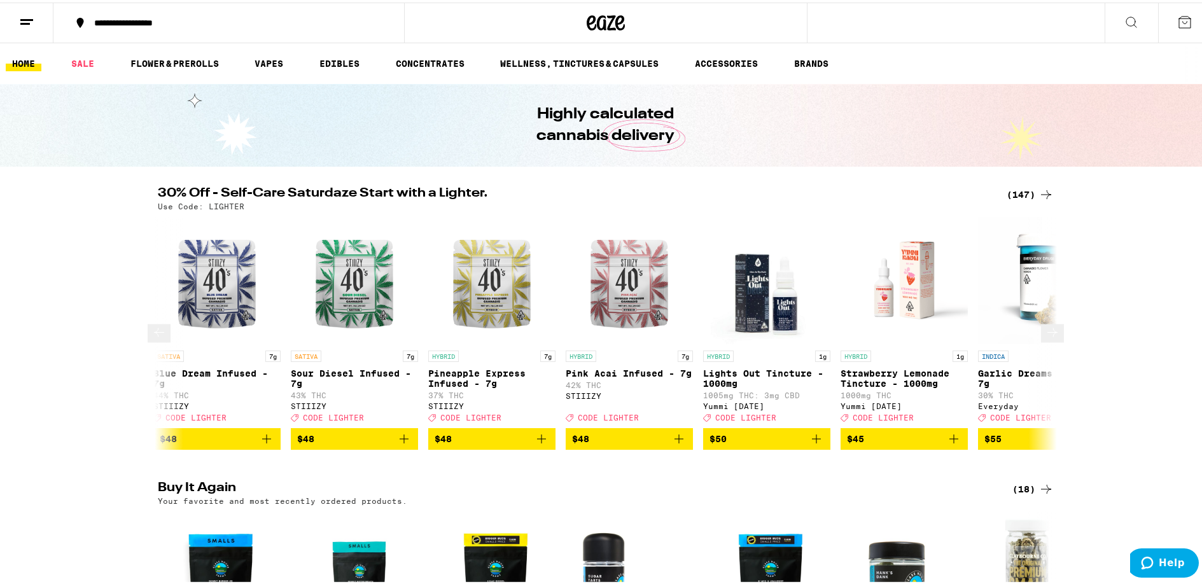
click at [1041, 340] on button at bounding box center [1052, 331] width 23 height 18
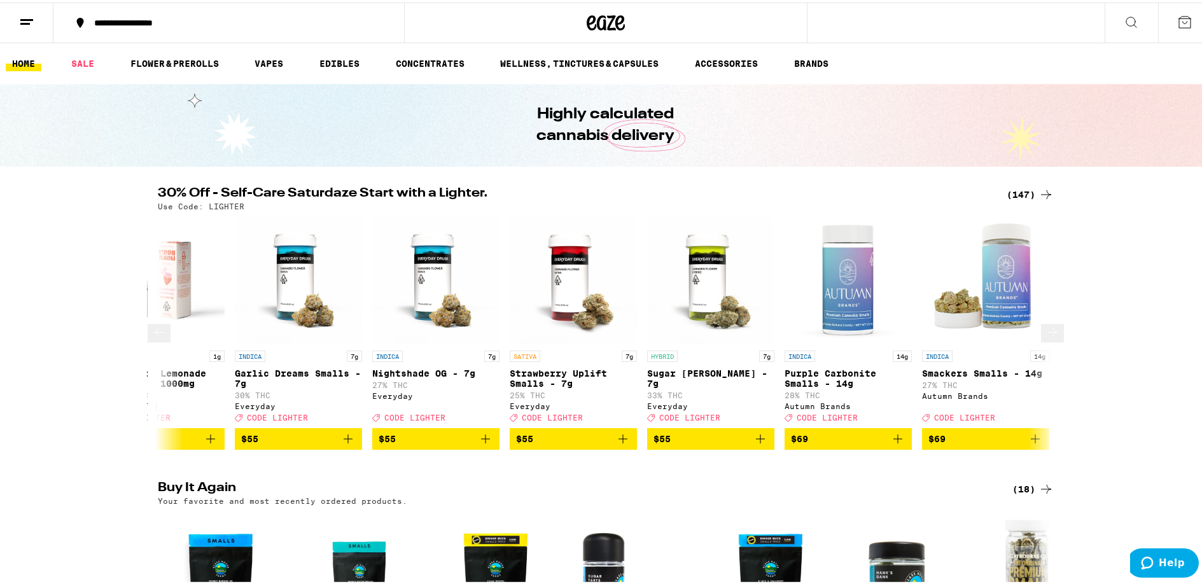
scroll to position [0, 19038]
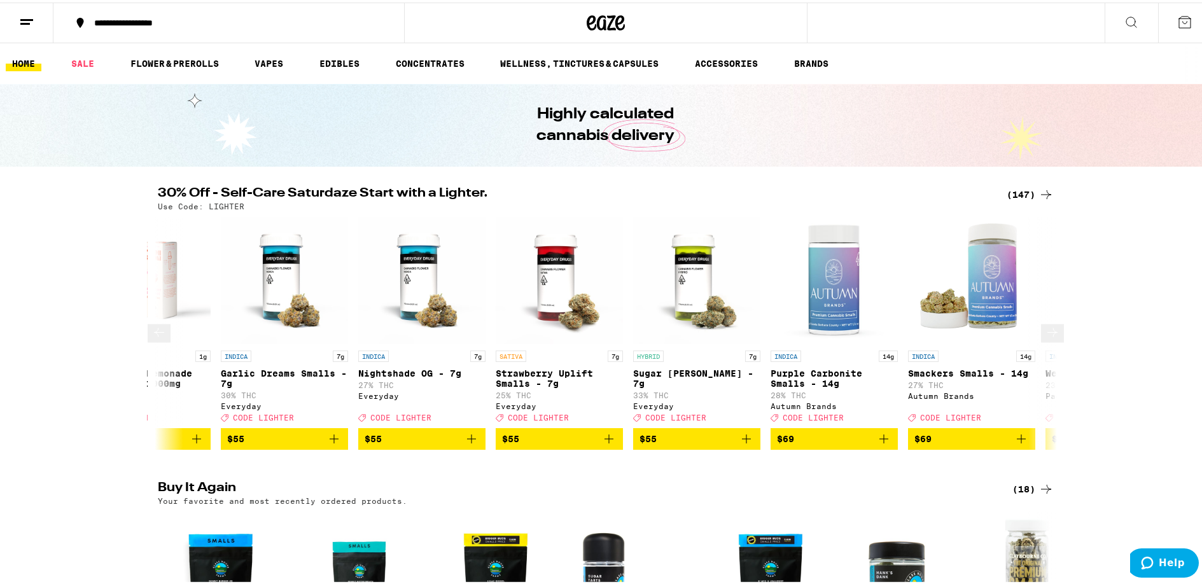
click at [1041, 340] on button at bounding box center [1052, 331] width 23 height 18
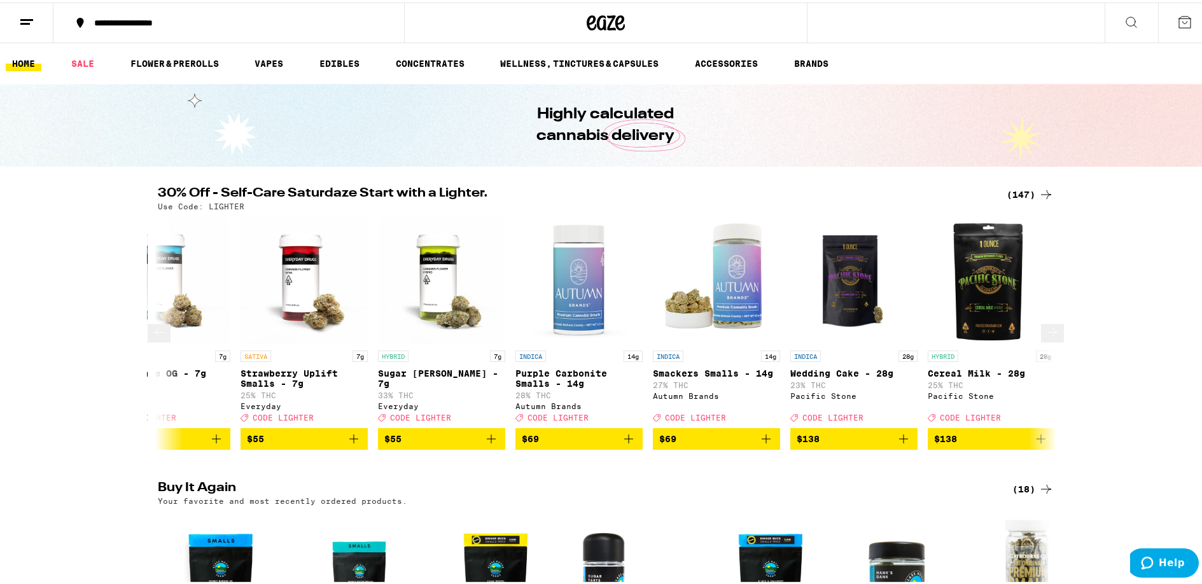
scroll to position [0, 19304]
